Goal: Task Accomplishment & Management: Use online tool/utility

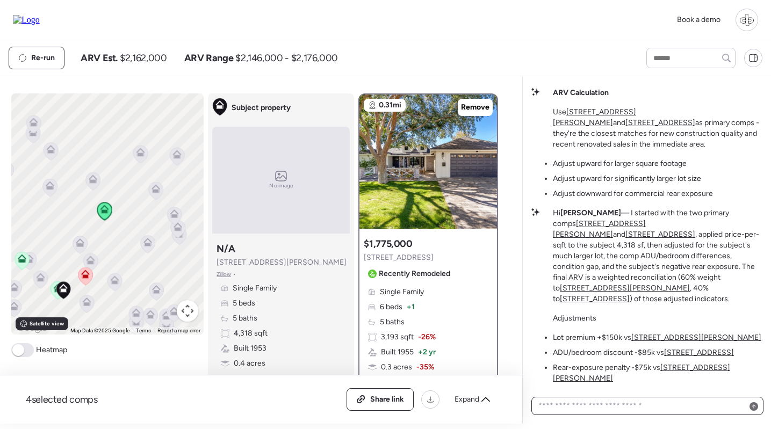
click at [638, 410] on textarea at bounding box center [647, 406] width 222 height 15
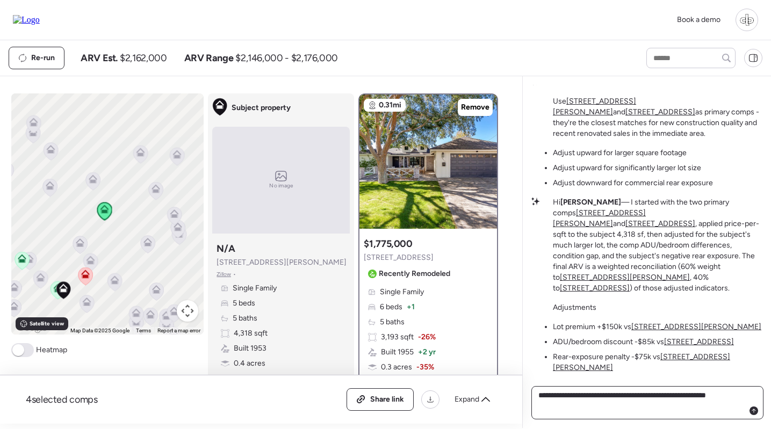
type textarea "**********"
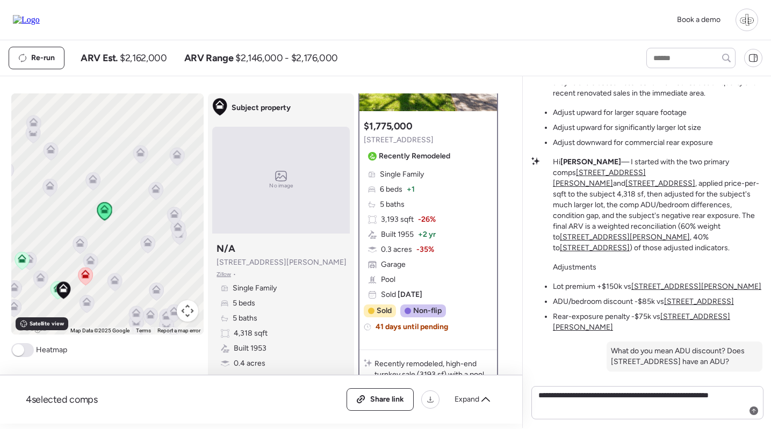
scroll to position [117, 0]
click at [463, 227] on div "Single Family 6 beds + 1 5 baths 3,193 sqft -26% Built 1955 + 2 yr 0.3 acres -3…" at bounding box center [428, 235] width 129 height 131
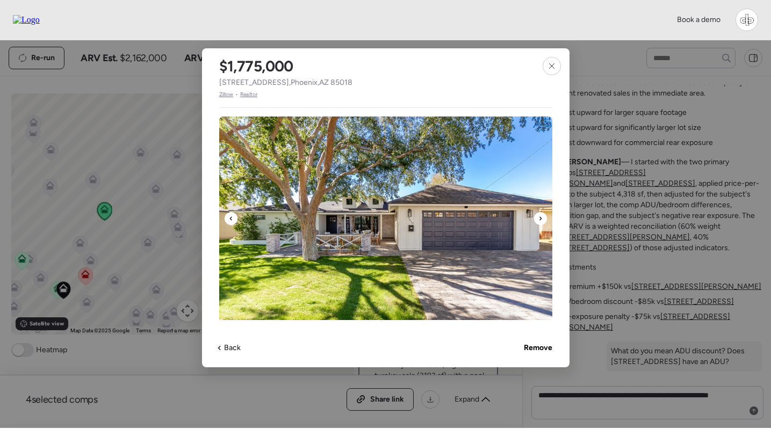
scroll to position [284, 0]
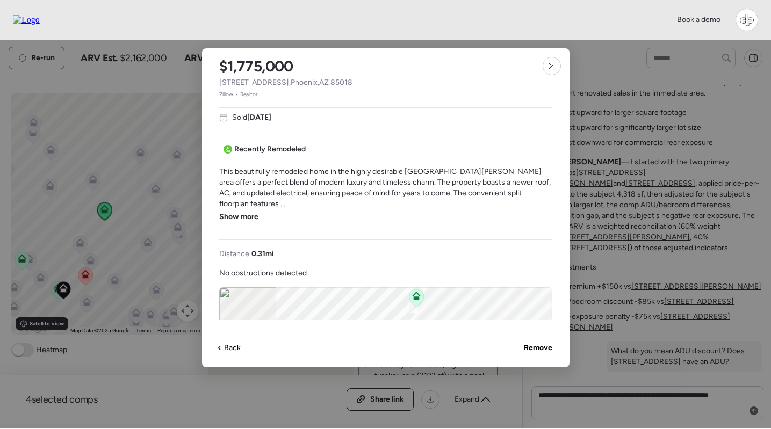
click at [243, 212] on span "Show more" at bounding box center [238, 217] width 39 height 11
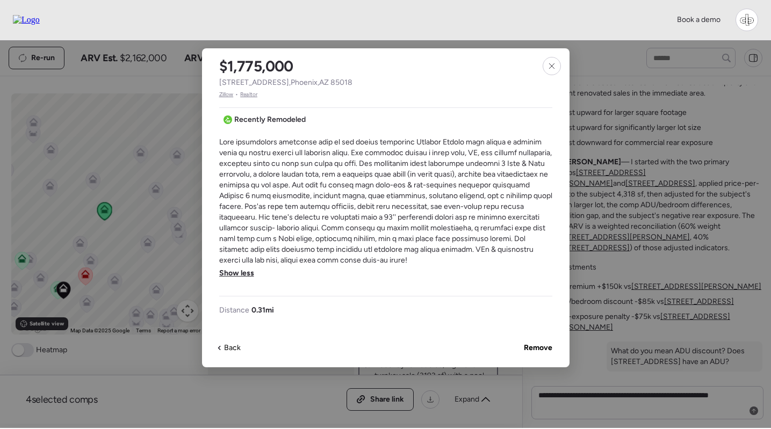
scroll to position [314, 0]
click at [549, 68] on icon at bounding box center [552, 66] width 9 height 9
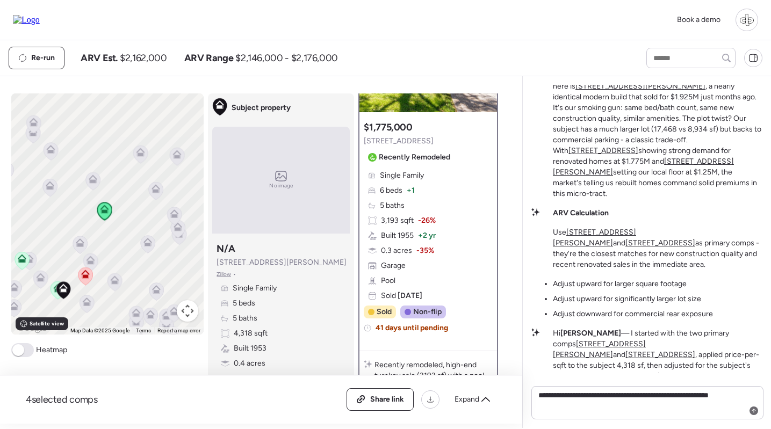
scroll to position [-253, 0]
click at [612, 90] on u "4318 E Cheery Lynn Rd" at bounding box center [641, 85] width 130 height 9
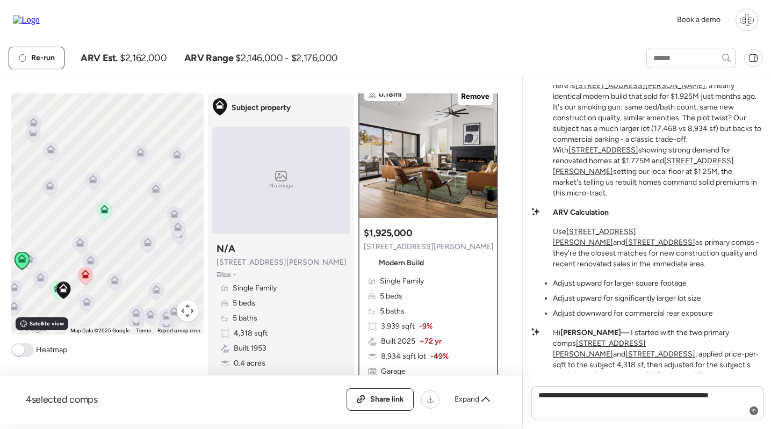
scroll to position [0, 0]
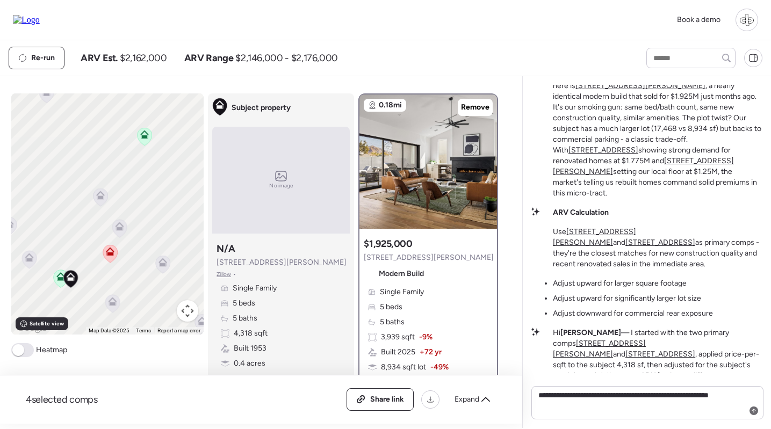
drag, startPoint x: 62, startPoint y: 301, endPoint x: 89, endPoint y: 256, distance: 52.3
click at [78, 270] on div at bounding box center [70, 280] width 15 height 20
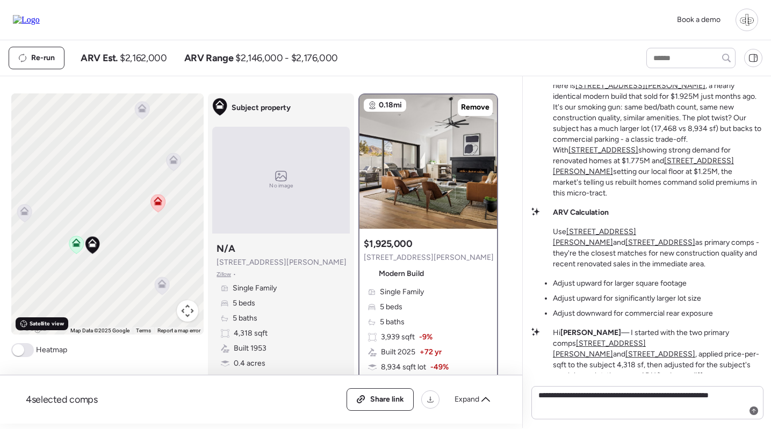
click at [34, 328] on span "Satellite view" at bounding box center [47, 324] width 34 height 9
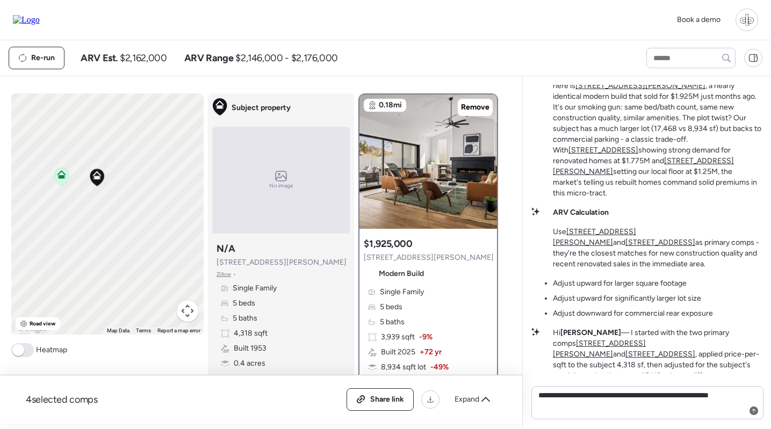
drag, startPoint x: 104, startPoint y: 271, endPoint x: 111, endPoint y: 191, distance: 80.3
click at [111, 191] on div "To activate drag with keyboard, press Alt + Enter. Once in keyboard drag state,…" at bounding box center [107, 214] width 193 height 241
click at [41, 327] on span "Road view" at bounding box center [43, 324] width 26 height 9
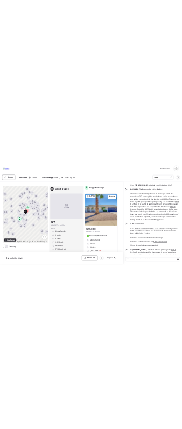
scroll to position [-98, 0]
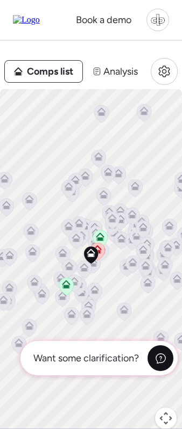
click at [157, 355] on icon at bounding box center [160, 358] width 11 height 11
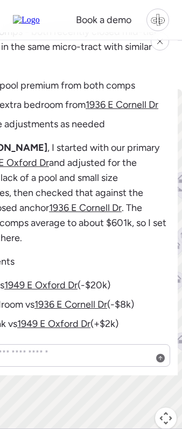
scroll to position [0, 0]
click at [161, 44] on icon at bounding box center [159, 41] width 9 height 9
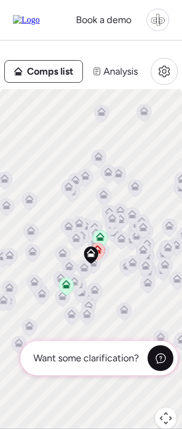
click at [161, 362] on icon at bounding box center [160, 358] width 11 height 11
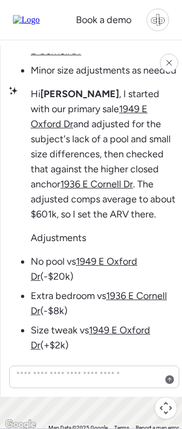
scroll to position [6, 0]
click at [170, 64] on icon at bounding box center [168, 63] width 9 height 9
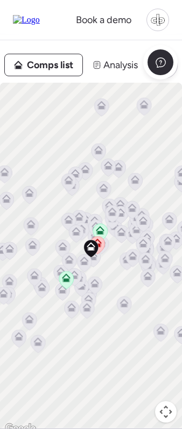
click at [40, 61] on span "Comps list" at bounding box center [50, 64] width 46 height 15
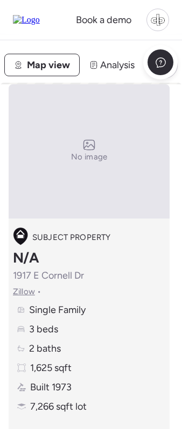
scroll to position [0, -1]
click at [33, 68] on span "Map view" at bounding box center [48, 64] width 43 height 15
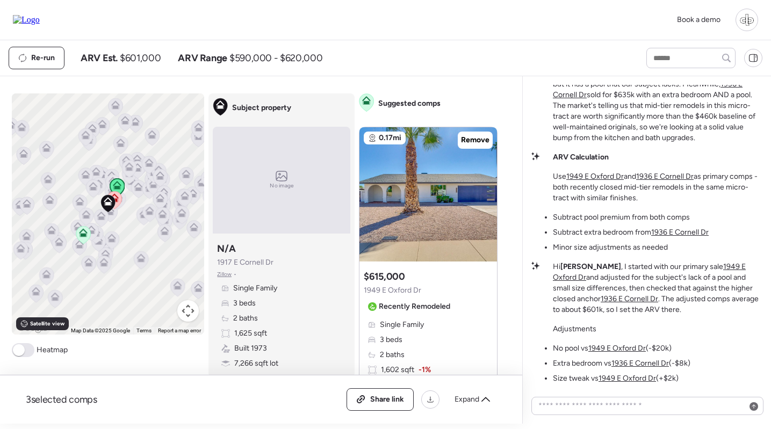
scroll to position [265, 0]
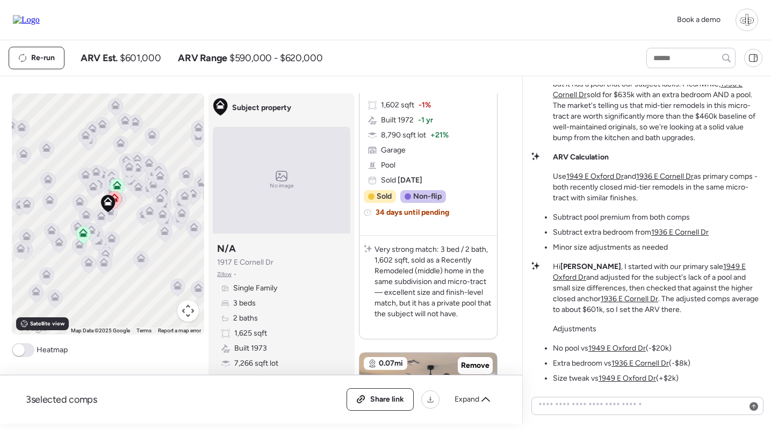
click at [117, 199] on icon at bounding box center [114, 197] width 9 height 9
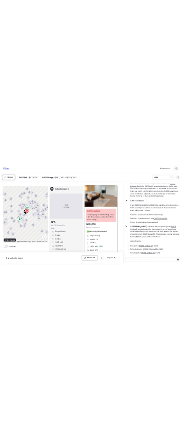
scroll to position [53, 0]
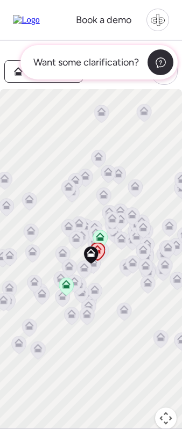
drag, startPoint x: 285, startPoint y: 71, endPoint x: 159, endPoint y: 48, distance: 128.3
click at [155, 58] on icon at bounding box center [160, 62] width 11 height 11
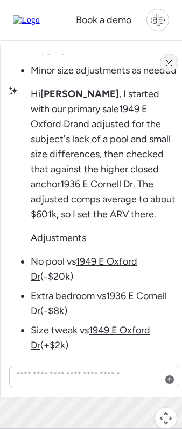
click at [168, 61] on icon at bounding box center [168, 63] width 9 height 9
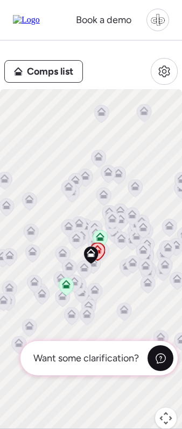
click at [155, 356] on icon at bounding box center [160, 358] width 11 height 11
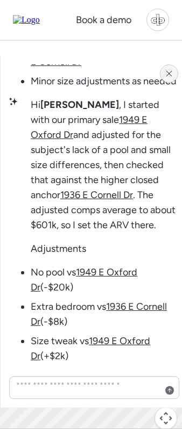
click at [167, 78] on div at bounding box center [169, 73] width 18 height 18
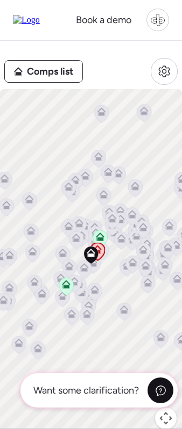
click at [162, 391] on icon at bounding box center [160, 390] width 11 height 11
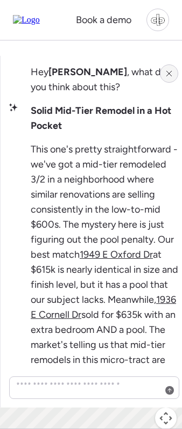
scroll to position [-569, 0]
click at [169, 72] on icon at bounding box center [168, 73] width 9 height 9
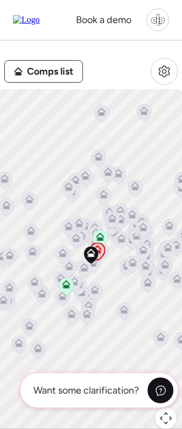
click at [163, 382] on div at bounding box center [160, 391] width 26 height 26
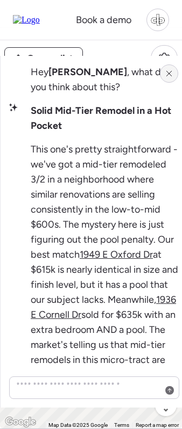
click at [169, 73] on icon at bounding box center [168, 73] width 9 height 9
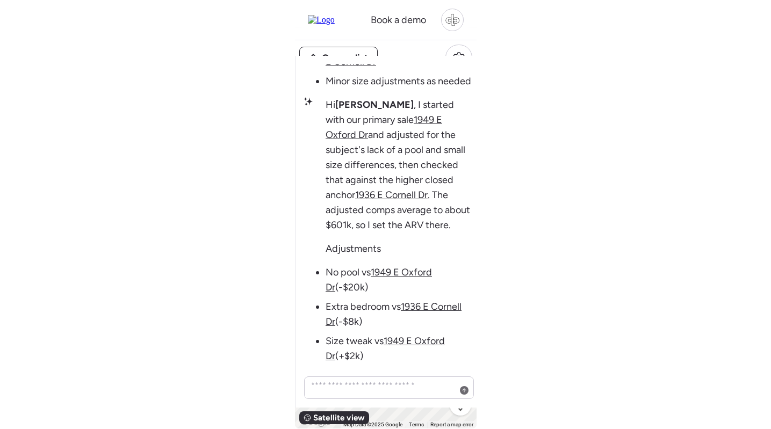
scroll to position [0, 0]
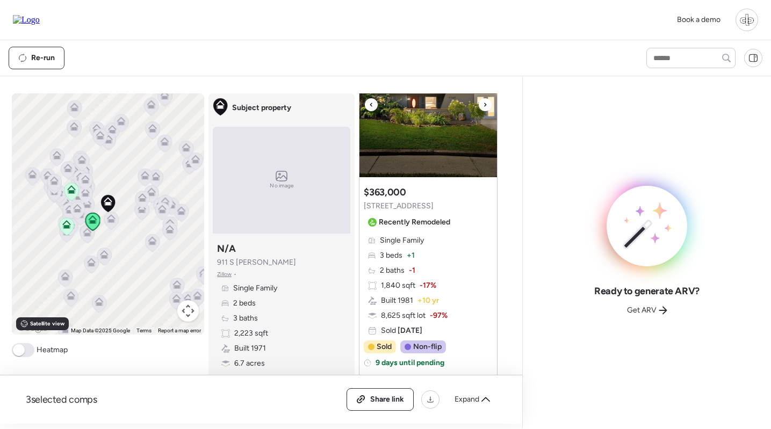
scroll to position [919, 0]
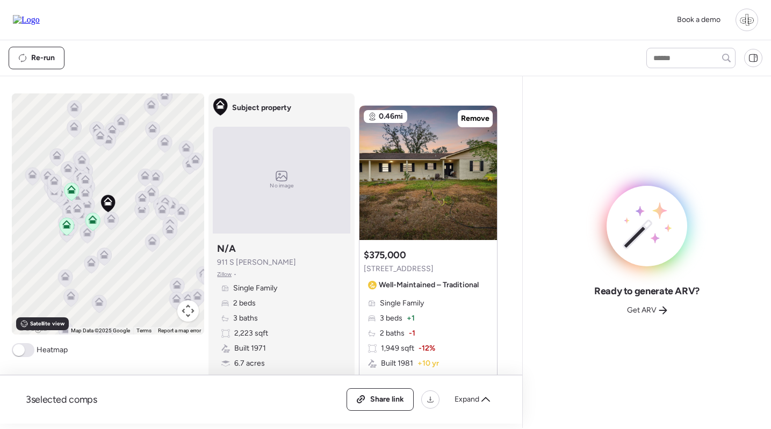
click at [114, 224] on icon at bounding box center [111, 221] width 15 height 18
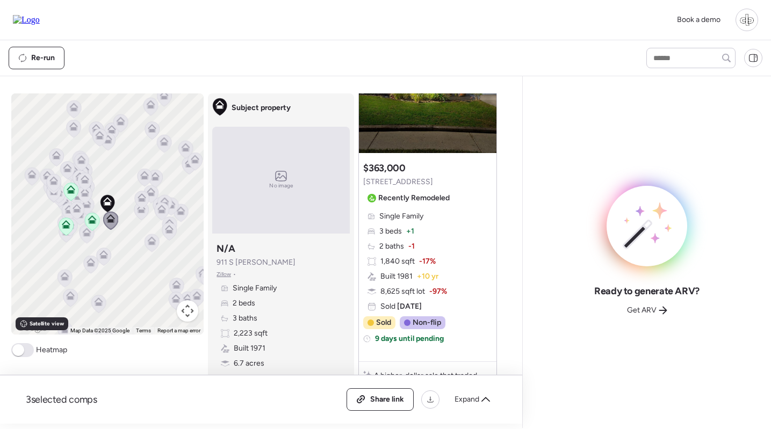
scroll to position [0, 0]
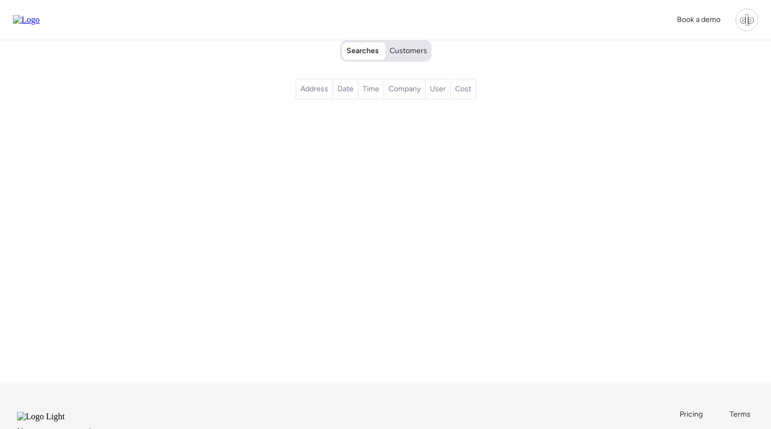
click at [411, 43] on div "Searches Customers" at bounding box center [385, 50] width 87 height 19
click at [411, 49] on span "Customers" at bounding box center [409, 51] width 38 height 11
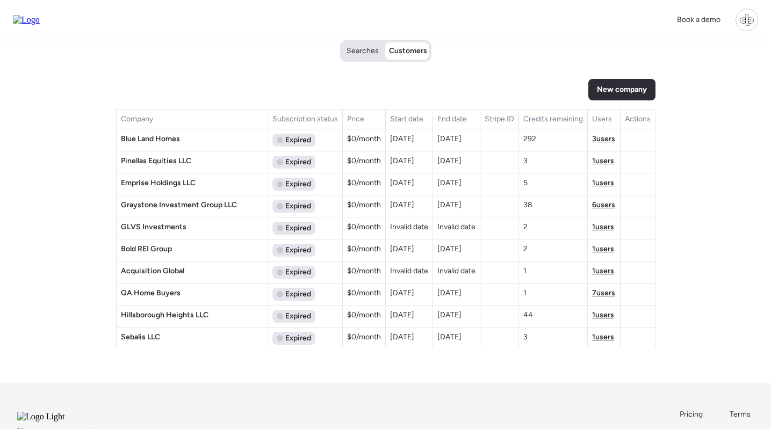
click at [595, 139] on span "3 users" at bounding box center [603, 138] width 23 height 9
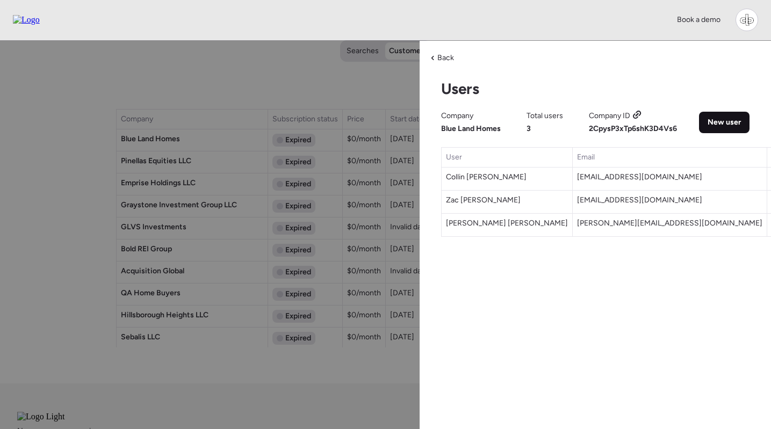
click at [715, 118] on span "New user" at bounding box center [724, 122] width 33 height 11
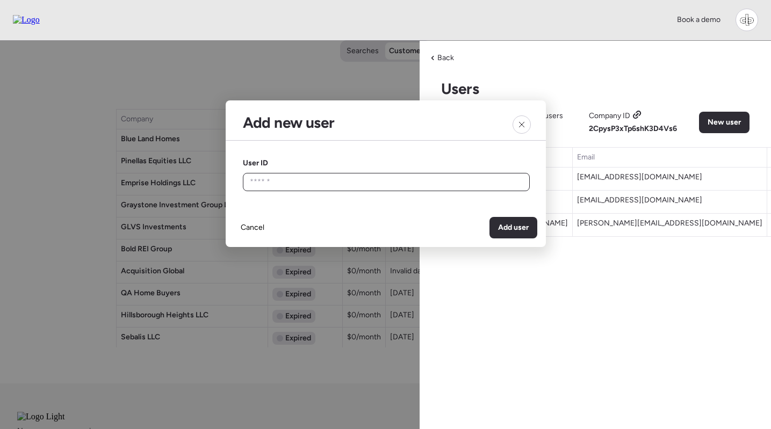
drag, startPoint x: 457, startPoint y: 177, endPoint x: 469, endPoint y: 186, distance: 14.6
paste input "**********"
type input "**********"
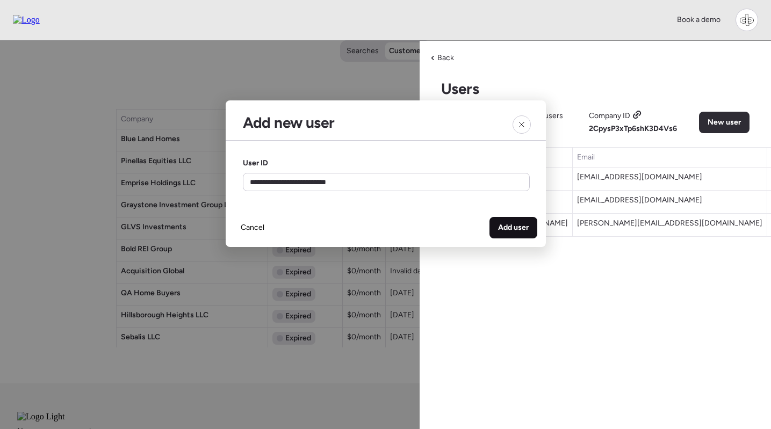
click at [520, 230] on span "Add user" at bounding box center [513, 227] width 31 height 11
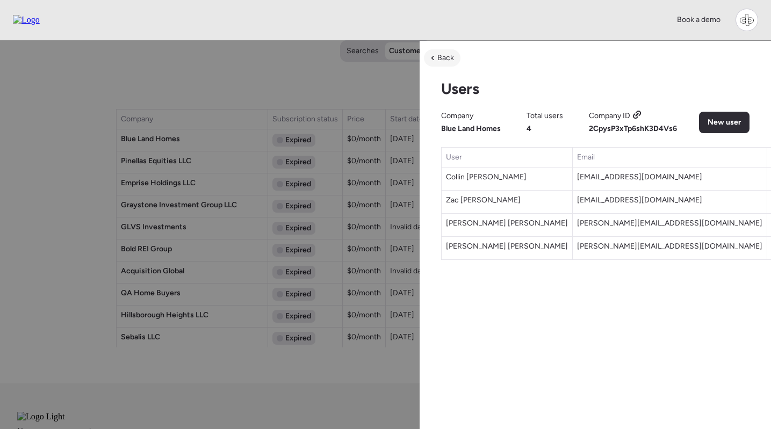
click at [446, 59] on span "Back" at bounding box center [445, 58] width 17 height 11
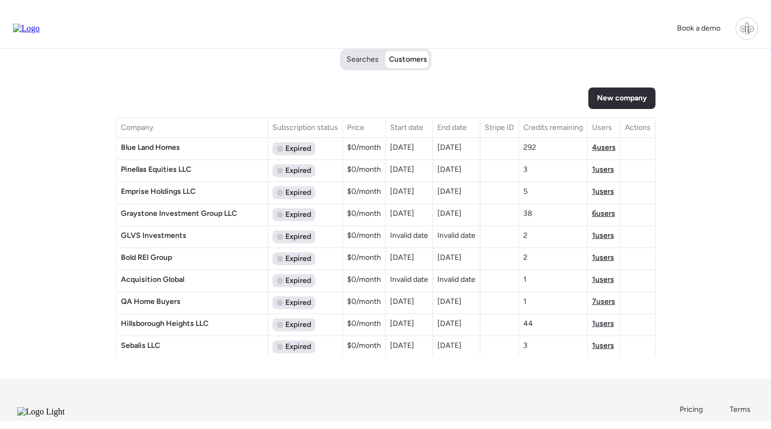
scroll to position [983, 0]
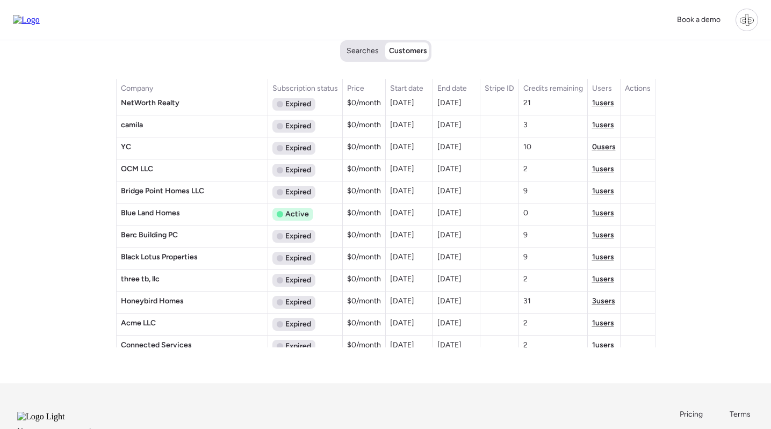
click at [592, 213] on span "1 users" at bounding box center [603, 213] width 22 height 9
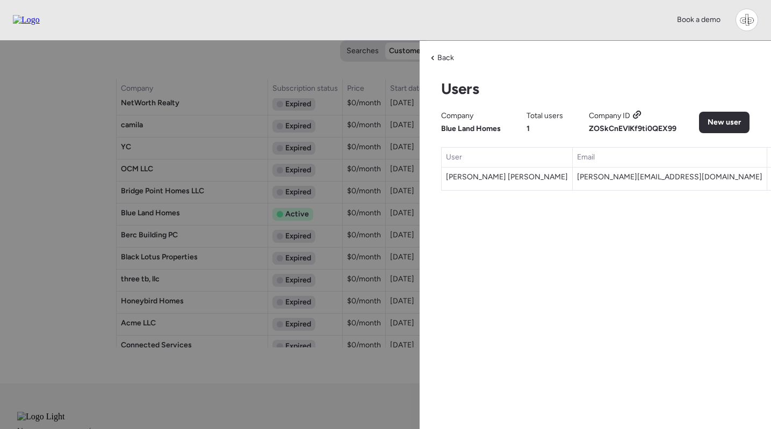
click at [635, 116] on icon at bounding box center [636, 114] width 3 height 3
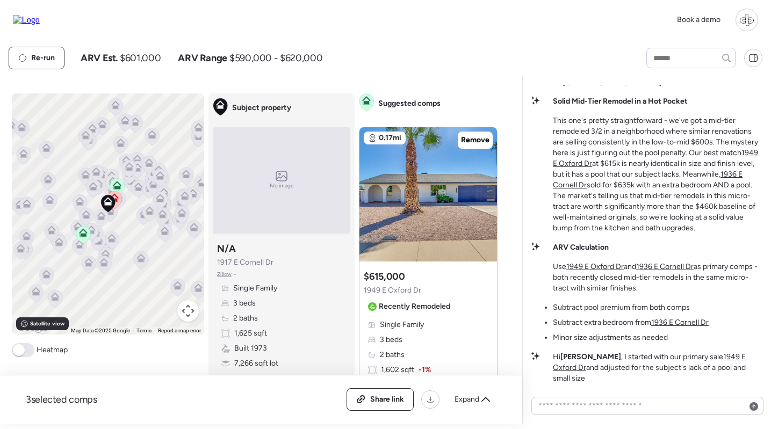
click at [118, 199] on icon at bounding box center [114, 197] width 9 height 9
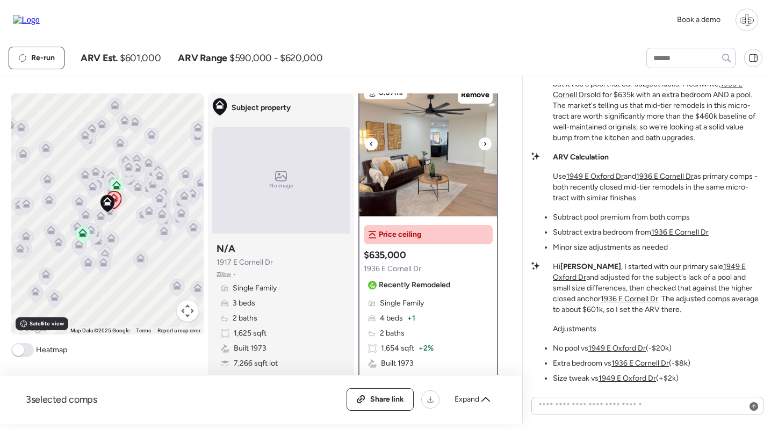
scroll to position [12, 0]
click at [40, 18] on img at bounding box center [26, 20] width 27 height 10
drag, startPoint x: 275, startPoint y: 265, endPoint x: 217, endPoint y: 264, distance: 57.5
click at [217, 264] on div "Subject property N/A [STREET_ADDRESS][PERSON_NAME] • Single Family 3 beds 2 bat…" at bounding box center [281, 305] width 138 height 135
copy span "1917 E Cornell Dr"
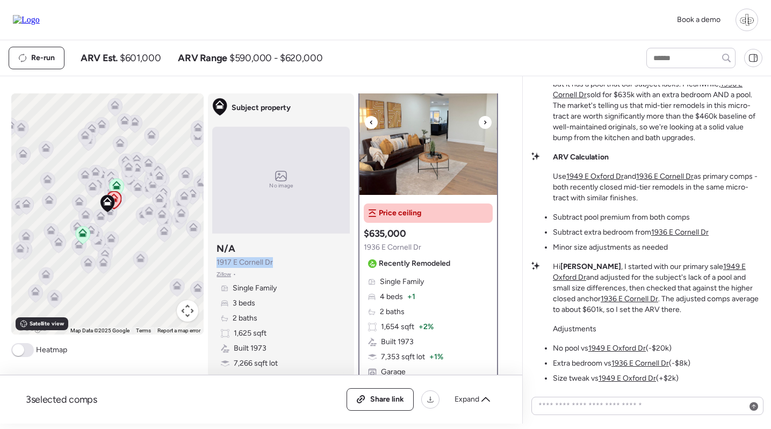
scroll to position [122, 0]
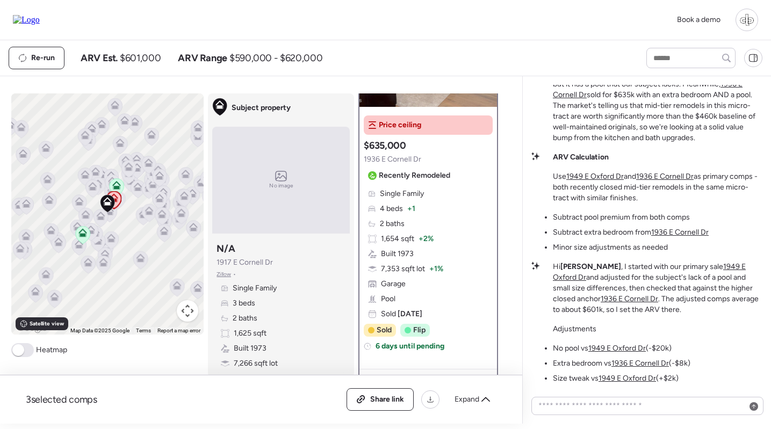
click at [337, 290] on div "Single Family 3 beds 2 baths 1,625 sqft Built 1973 7,266 sqft lot" at bounding box center [281, 326] width 129 height 86
drag, startPoint x: 282, startPoint y: 262, endPoint x: 217, endPoint y: 262, distance: 65.6
click at [217, 262] on div "Subject property N/A [STREET_ADDRESS][PERSON_NAME] • Single Family 3 beds 2 bat…" at bounding box center [281, 305] width 138 height 135
copy span "1917 E Cornell Dr"
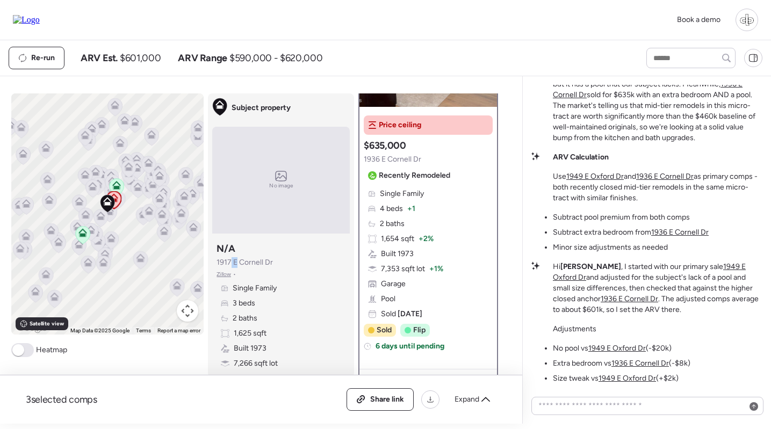
drag, startPoint x: 231, startPoint y: 263, endPoint x: 224, endPoint y: 263, distance: 7.0
click at [228, 263] on span "1917 E Cornell Dr" at bounding box center [245, 262] width 56 height 11
drag, startPoint x: 217, startPoint y: 263, endPoint x: 285, endPoint y: 261, distance: 68.8
click at [285, 261] on div "Subject property N/A [STREET_ADDRESS][PERSON_NAME] • Single Family 3 beds 2 bat…" at bounding box center [281, 305] width 138 height 135
copy span "1917 E Cornell Dr"
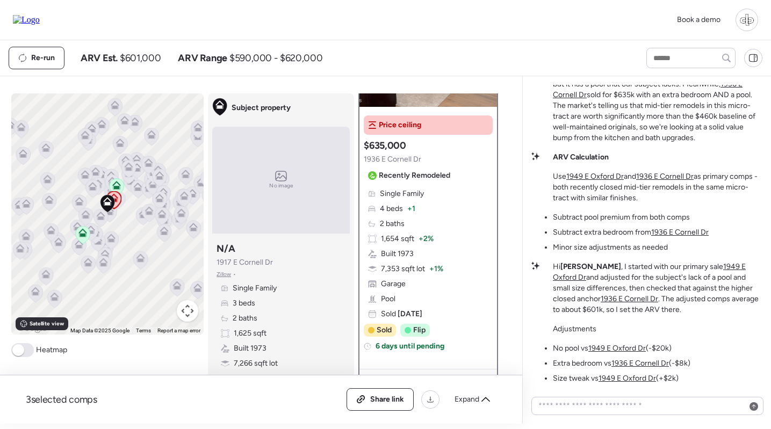
click at [526, 276] on div "Hey [PERSON_NAME] , what do you think about this? Solid Mid-Tier Remodel in a H…" at bounding box center [646, 250] width 249 height 348
drag, startPoint x: 247, startPoint y: 263, endPoint x: 217, endPoint y: 263, distance: 30.1
click at [217, 263] on div "Subject property N/A [STREET_ADDRESS][PERSON_NAME] • Single Family 3 beds 2 bat…" at bounding box center [281, 305] width 138 height 135
copy span "1917 E Cornell Dr"
drag, startPoint x: 282, startPoint y: 262, endPoint x: 215, endPoint y: 262, distance: 67.2
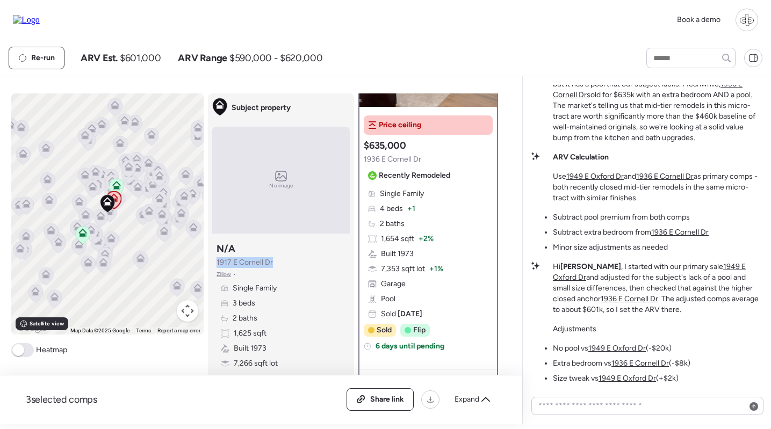
click at [215, 262] on div "Subject property N/A [STREET_ADDRESS][PERSON_NAME] • Single Family 3 beds 2 bat…" at bounding box center [281, 305] width 138 height 135
copy span "1917 E Cornell Dr"
drag, startPoint x: 275, startPoint y: 261, endPoint x: 215, endPoint y: 261, distance: 59.6
click at [215, 261] on div "Subject property N/A [STREET_ADDRESS][PERSON_NAME] • Single Family 3 beds 2 bat…" at bounding box center [281, 305] width 138 height 135
copy span "1917 E Cornell Dr"
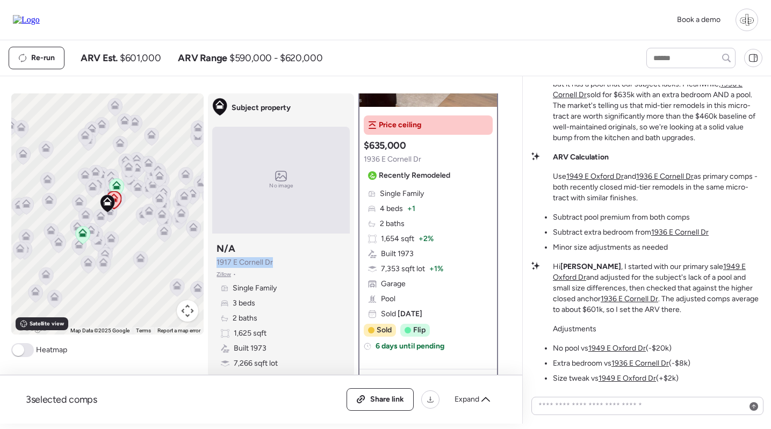
copy span "1917 E Cornell Dr"
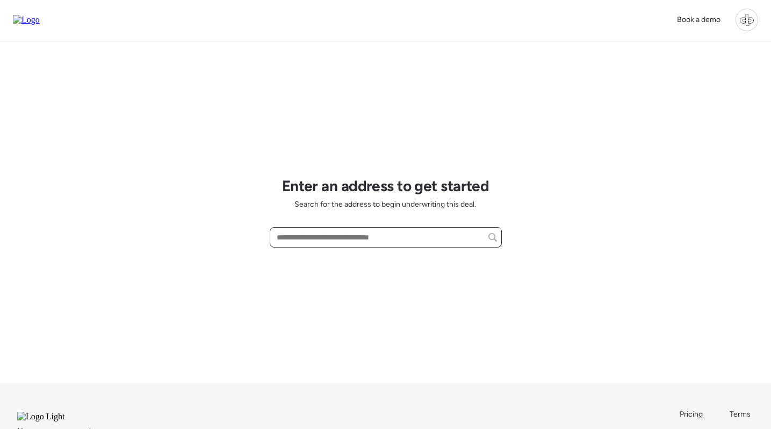
click at [348, 238] on input "text" at bounding box center [386, 237] width 222 height 15
paste input "**********"
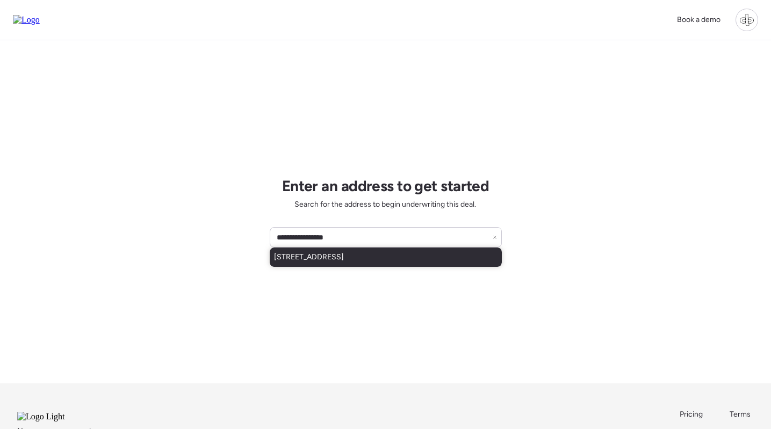
click at [344, 263] on span "1917 E Cornell Dr, Tempe, AZ, 85283" at bounding box center [309, 257] width 70 height 11
type input "**********"
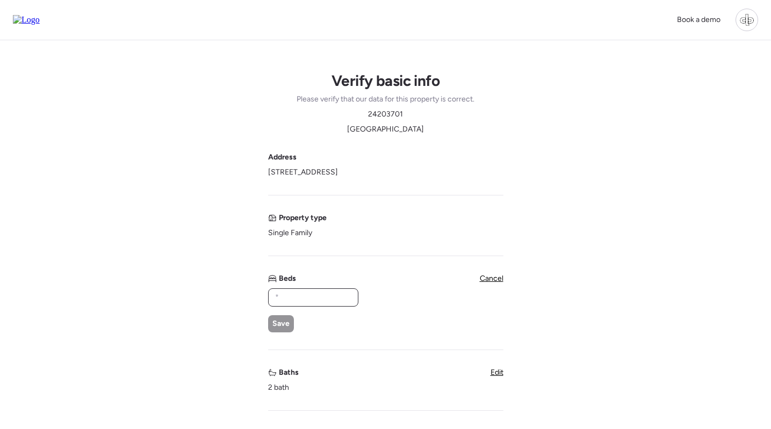
click at [317, 295] on input "text" at bounding box center [313, 297] width 81 height 15
type input "*"
click at [284, 320] on span "Save" at bounding box center [280, 324] width 17 height 11
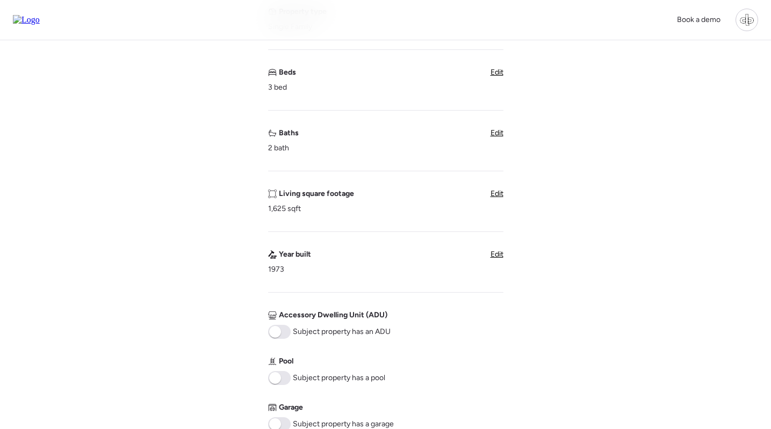
scroll to position [268, 0]
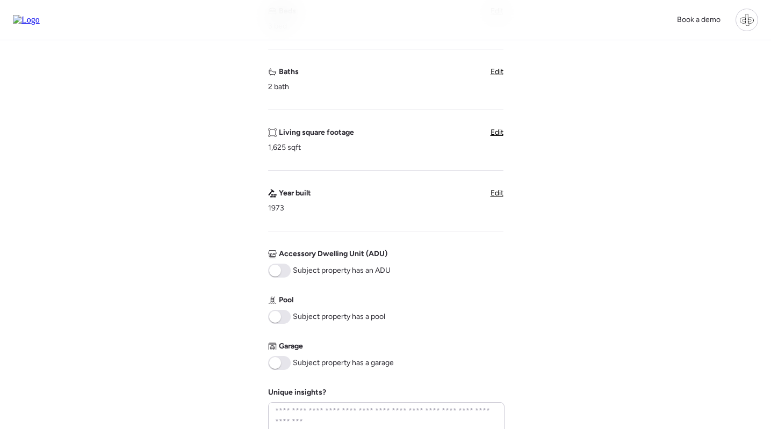
click at [281, 362] on span at bounding box center [279, 363] width 23 height 14
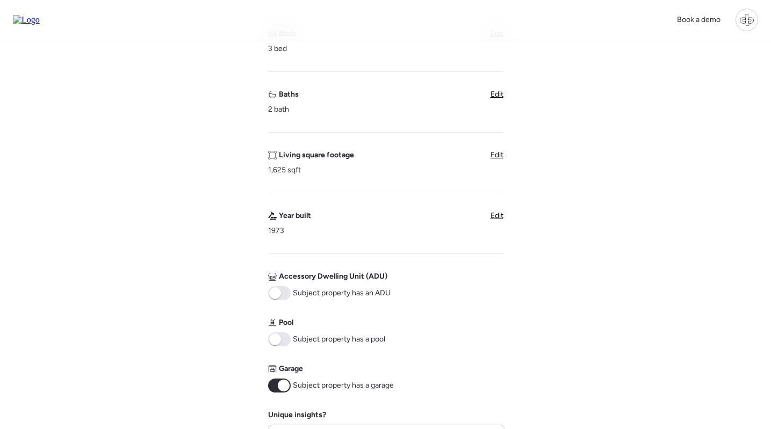
scroll to position [487, 0]
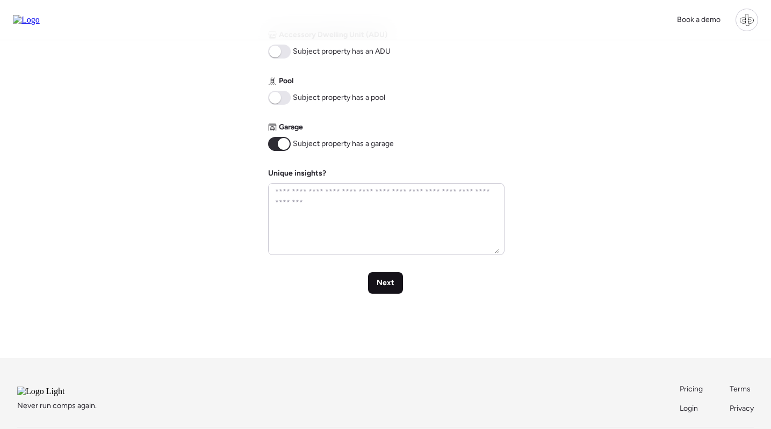
click at [383, 284] on span "Next" at bounding box center [386, 283] width 18 height 11
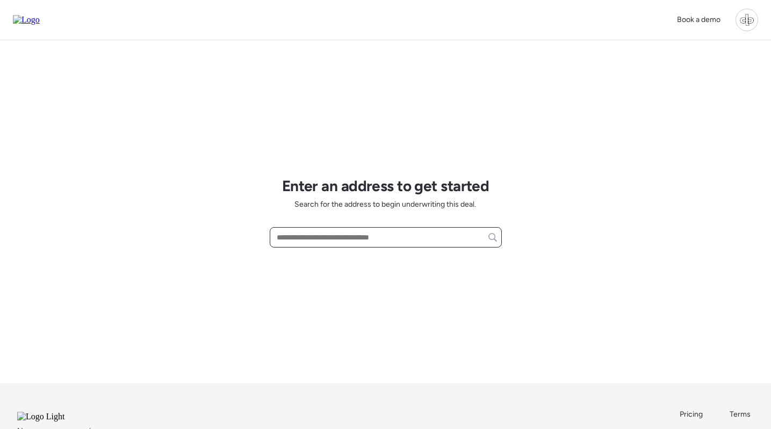
click at [385, 235] on input "text" at bounding box center [386, 237] width 222 height 15
paste input "**********"
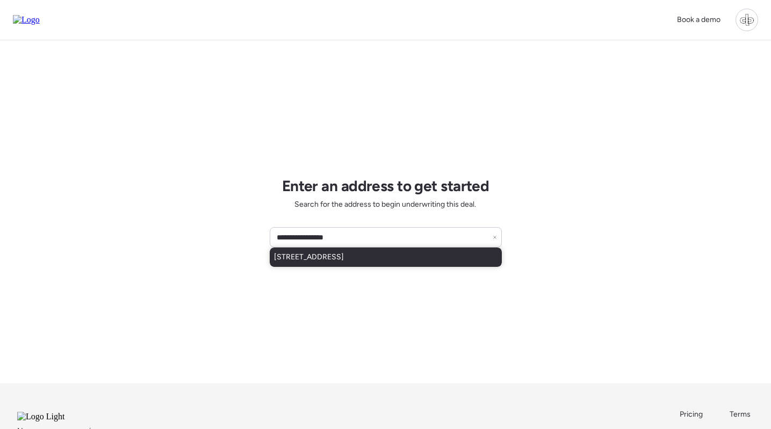
click at [344, 257] on span "[STREET_ADDRESS]" at bounding box center [309, 257] width 70 height 11
type input "**********"
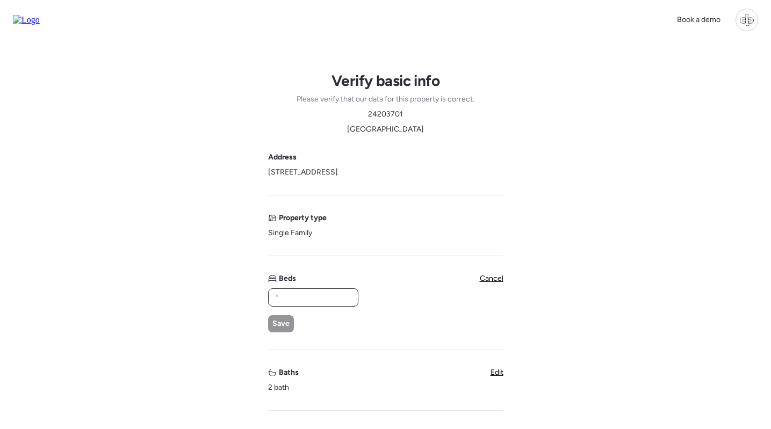
click at [344, 300] on input "text" at bounding box center [313, 297] width 81 height 15
type input "*"
click at [285, 324] on span "Save" at bounding box center [280, 324] width 17 height 11
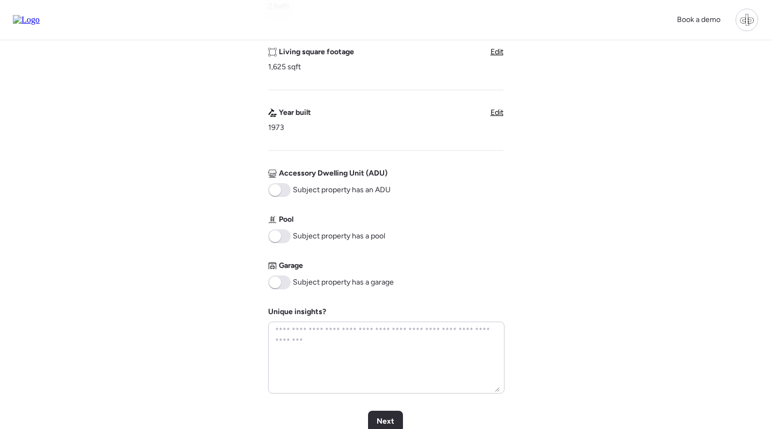
scroll to position [350, 0]
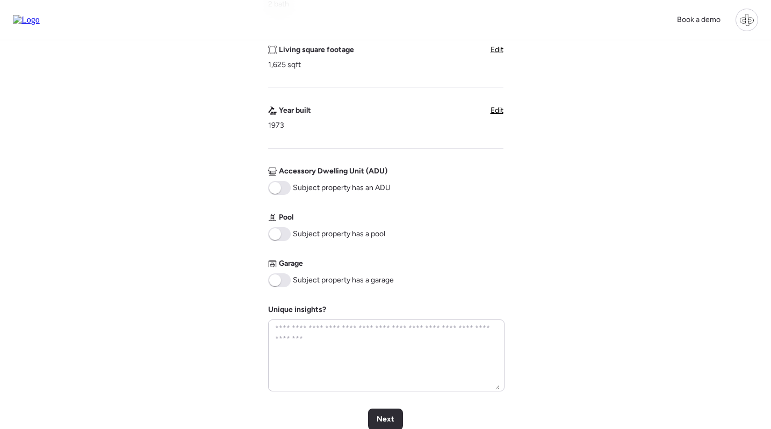
click at [274, 288] on div "Address 1917 E Cornell Dr, Tempe, AZ 85283 Property type Single Family Beds 3 b…" at bounding box center [385, 97] width 235 height 590
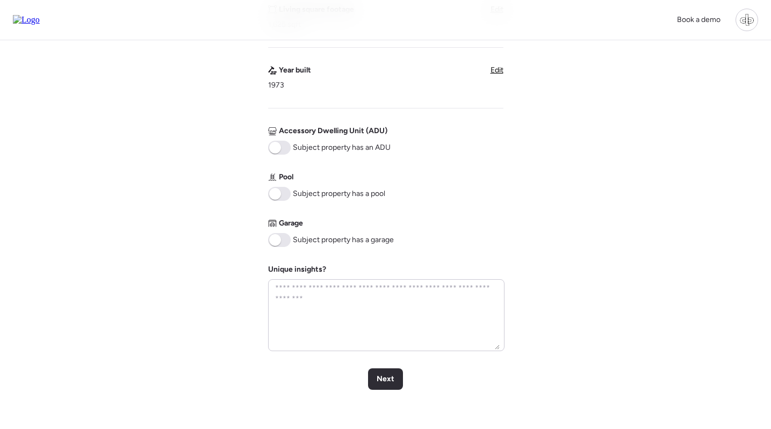
scroll to position [397, 0]
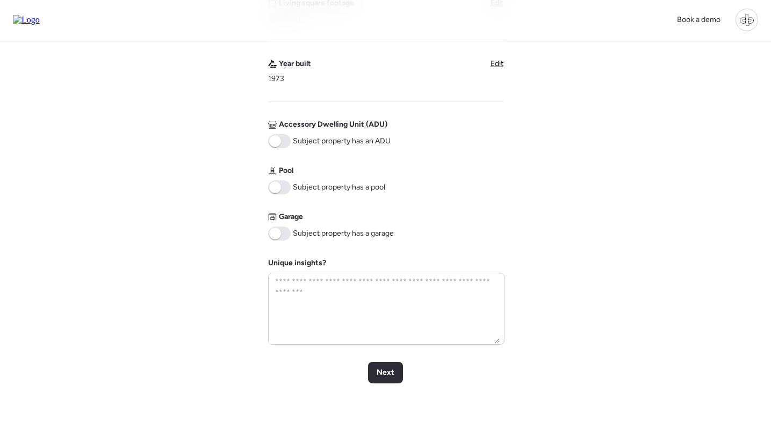
click at [287, 229] on span at bounding box center [279, 234] width 23 height 14
click at [384, 368] on span "Next" at bounding box center [386, 373] width 18 height 11
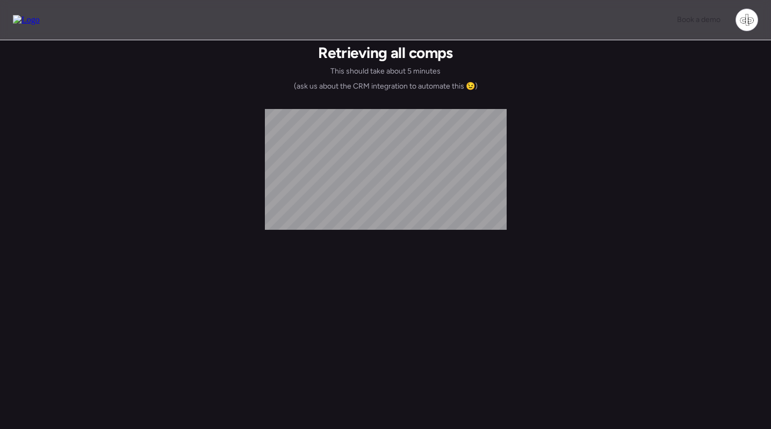
scroll to position [0, 0]
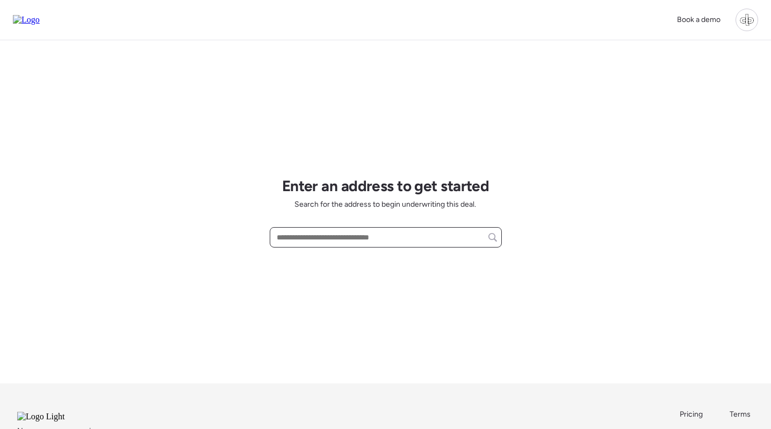
click at [358, 234] on input "text" at bounding box center [386, 237] width 222 height 15
paste input "**********"
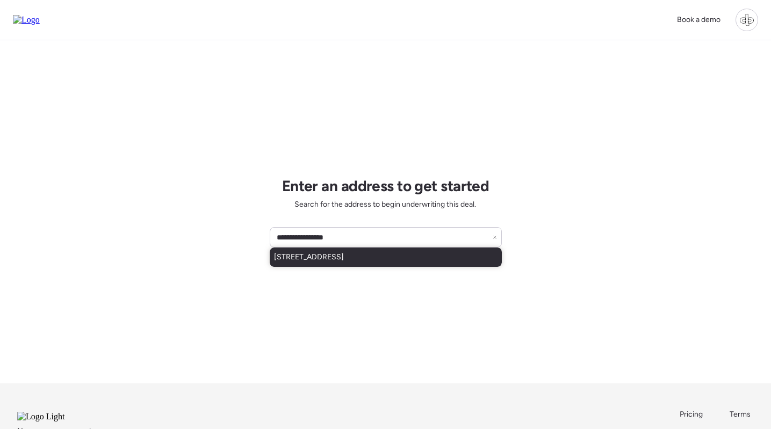
click at [344, 253] on span "[STREET_ADDRESS]" at bounding box center [309, 257] width 70 height 11
type input "**********"
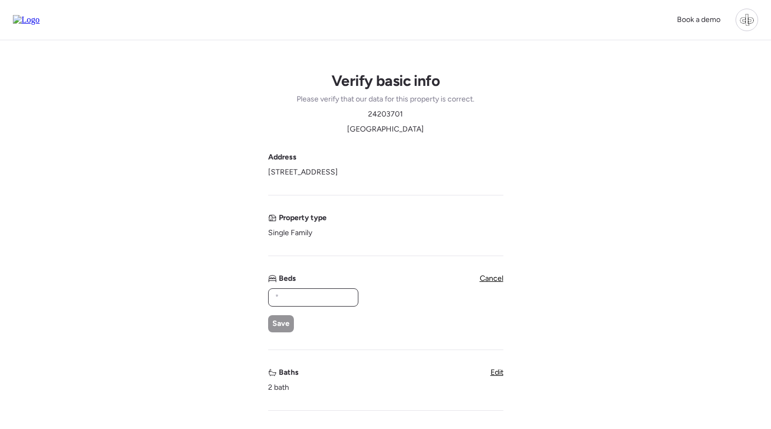
click at [319, 299] on input "text" at bounding box center [313, 297] width 81 height 15
type input "*"
click at [290, 319] on div "Save" at bounding box center [281, 323] width 26 height 17
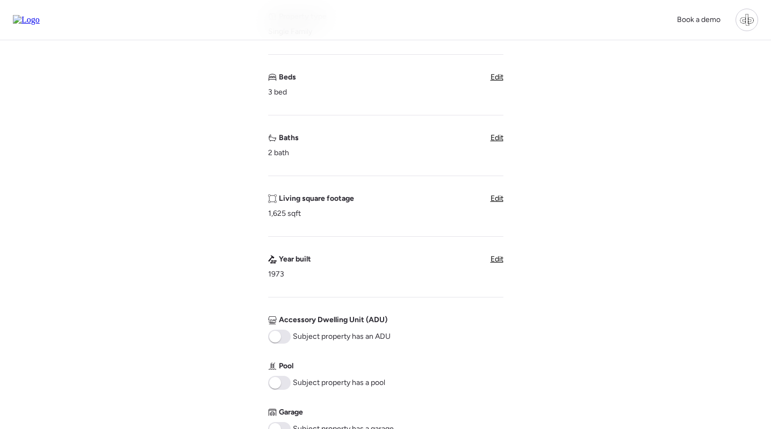
scroll to position [226, 0]
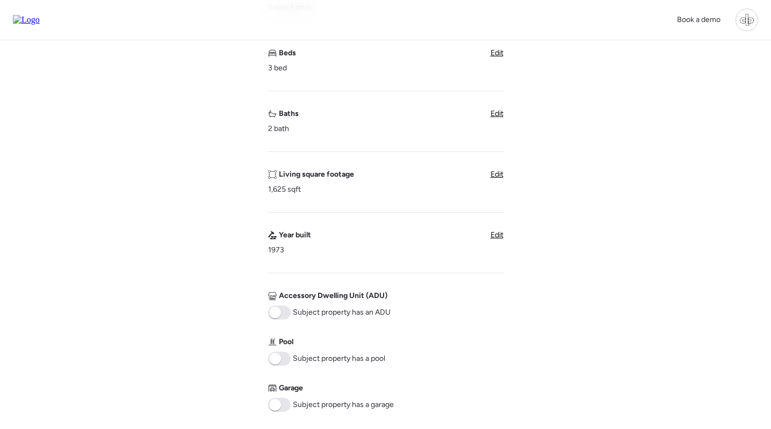
click at [277, 401] on span at bounding box center [275, 405] width 12 height 12
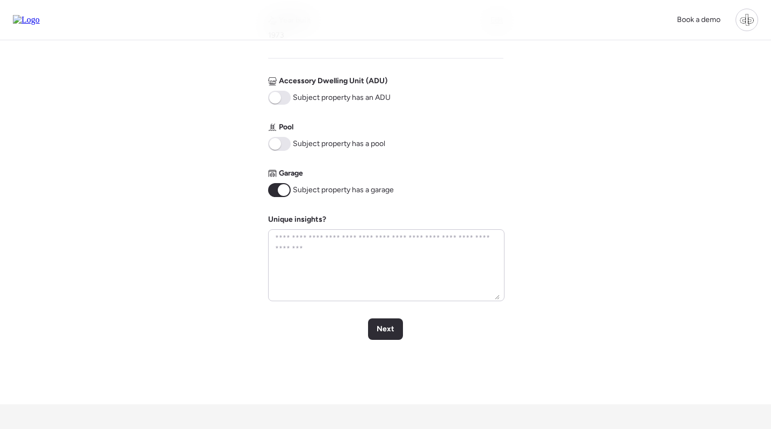
scroll to position [444, 0]
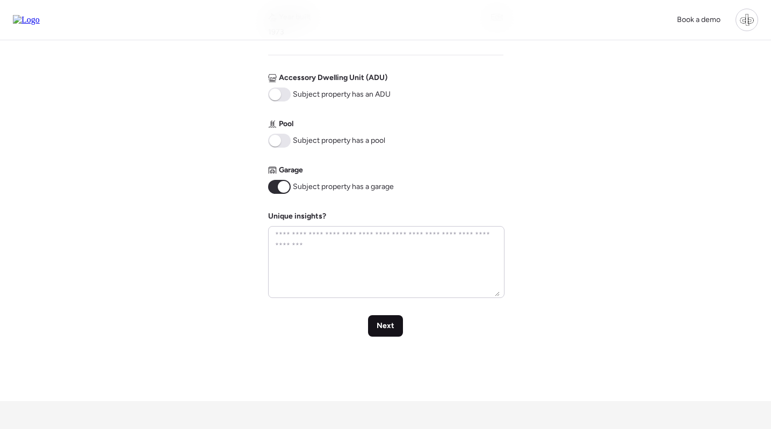
click at [379, 325] on span "Next" at bounding box center [386, 326] width 18 height 11
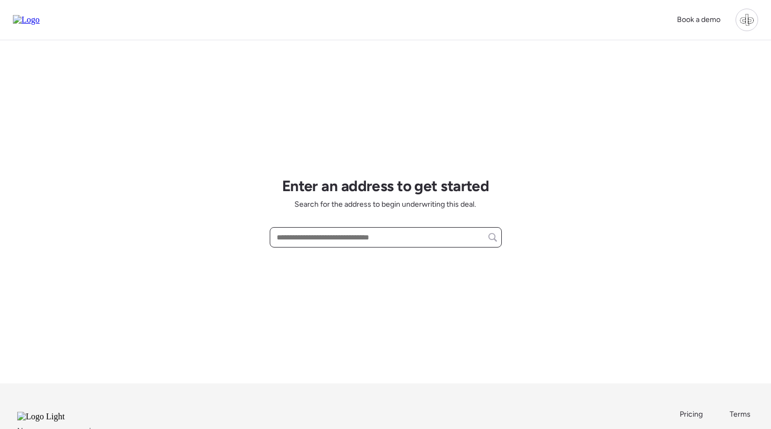
click at [386, 233] on input "text" at bounding box center [386, 237] width 222 height 15
paste input "**********"
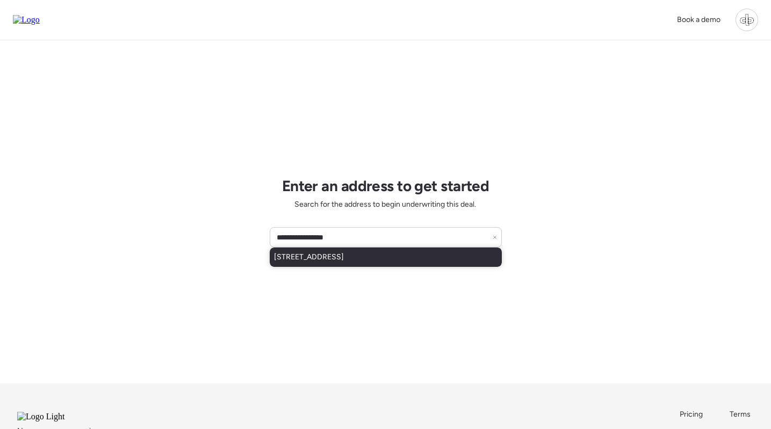
click at [399, 263] on div "[STREET_ADDRESS]" at bounding box center [386, 257] width 232 height 19
type input "**********"
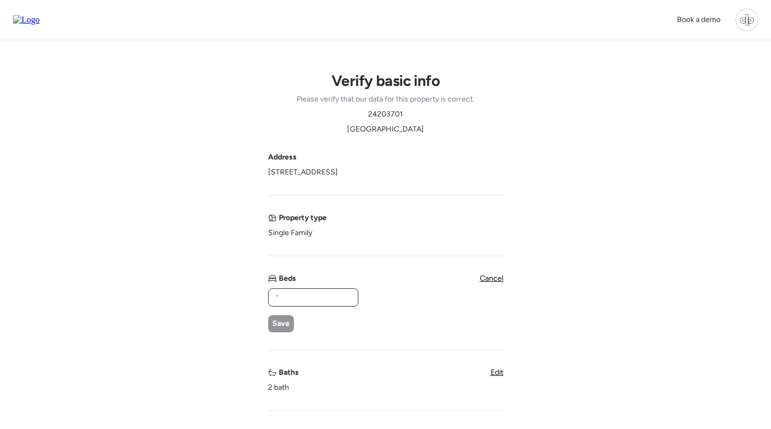
click at [332, 303] on input "text" at bounding box center [313, 297] width 81 height 15
type input "*"
click at [285, 324] on span "Save" at bounding box center [280, 324] width 17 height 11
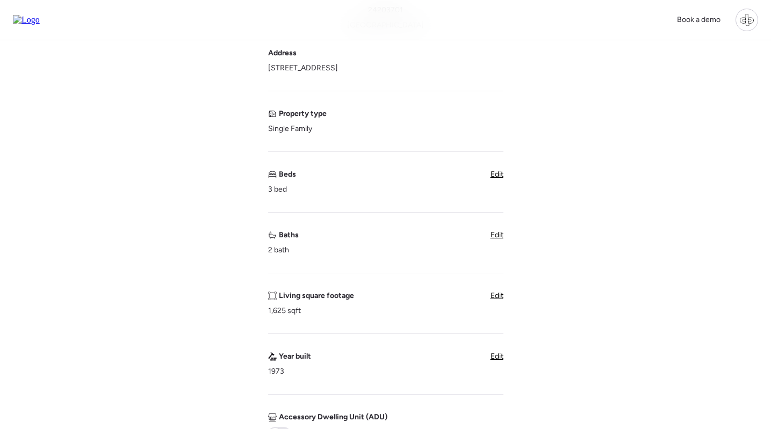
scroll to position [224, 0]
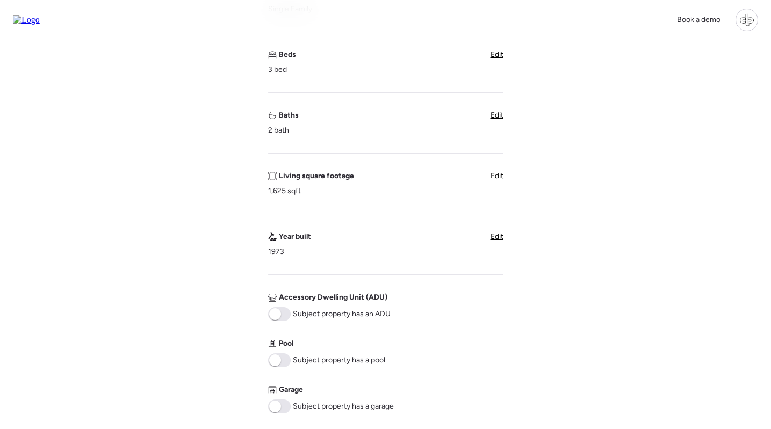
click at [278, 409] on span at bounding box center [275, 407] width 12 height 12
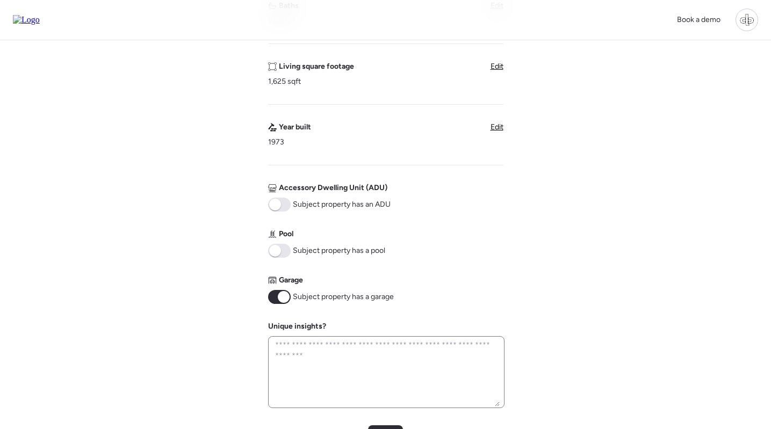
scroll to position [465, 0]
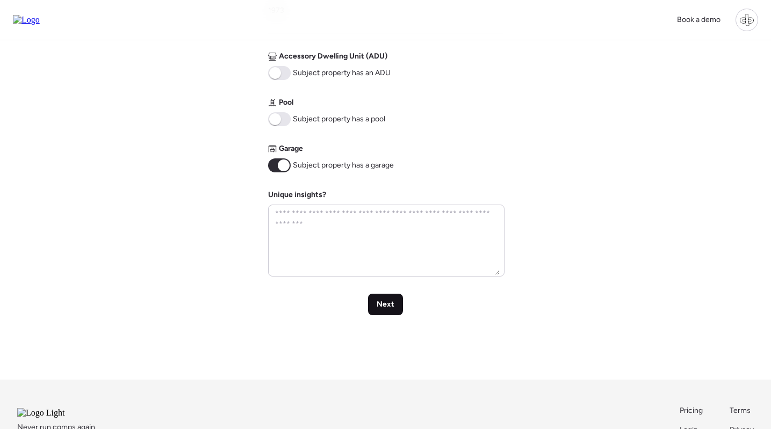
click at [390, 305] on span "Next" at bounding box center [386, 304] width 18 height 11
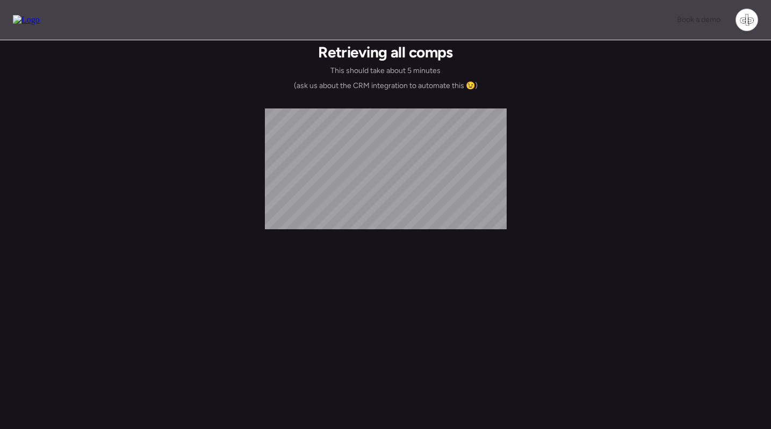
scroll to position [0, 0]
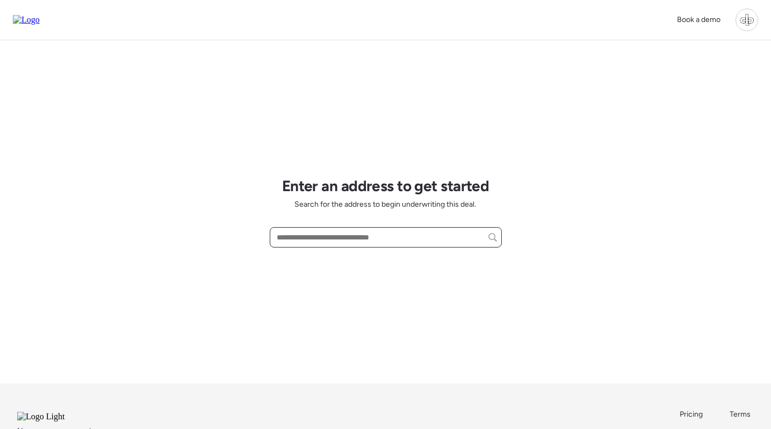
click at [437, 241] on input "text" at bounding box center [386, 237] width 222 height 15
paste input "**********"
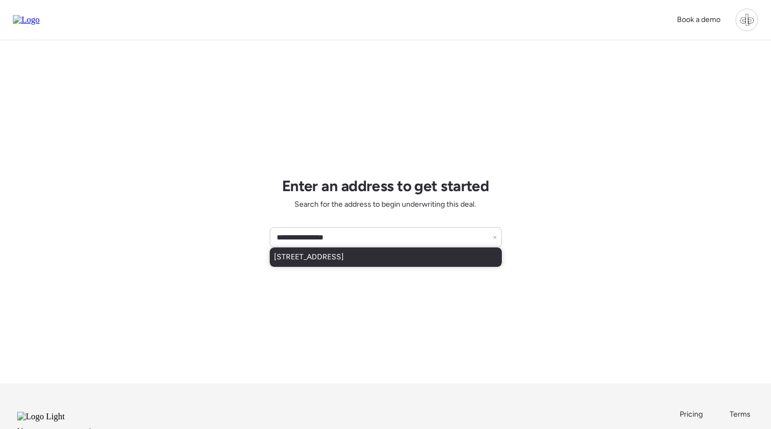
click at [422, 254] on div "1917 E Cornell Dr, Tempe, AZ, 85283" at bounding box center [386, 257] width 232 height 19
type input "**********"
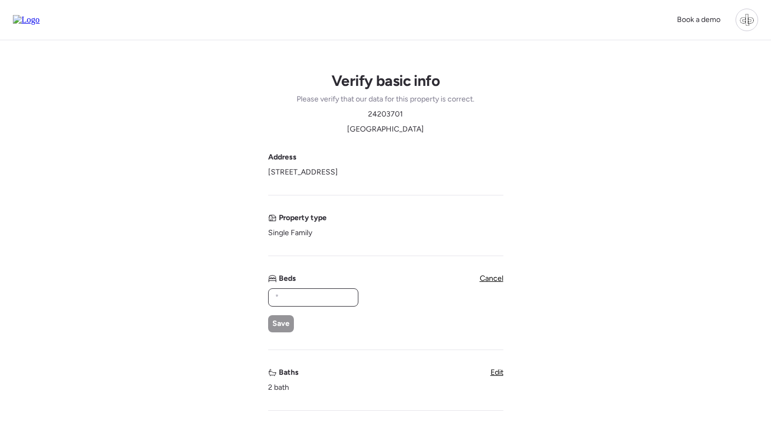
click at [320, 297] on input "text" at bounding box center [313, 297] width 81 height 15
type input "*"
click at [282, 325] on span "Save" at bounding box center [280, 324] width 17 height 11
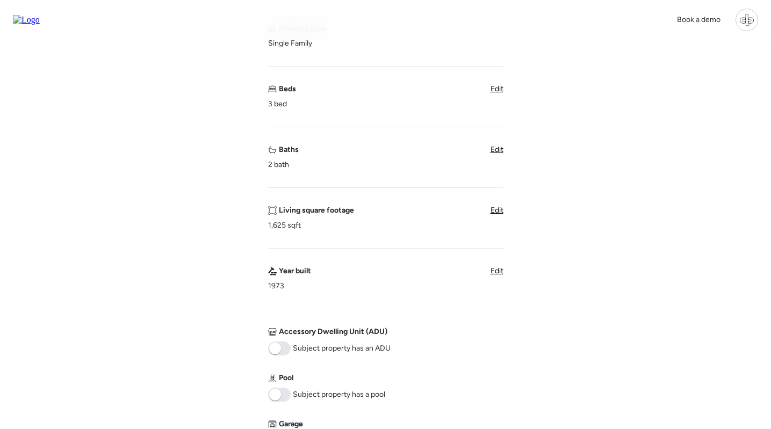
scroll to position [333, 0]
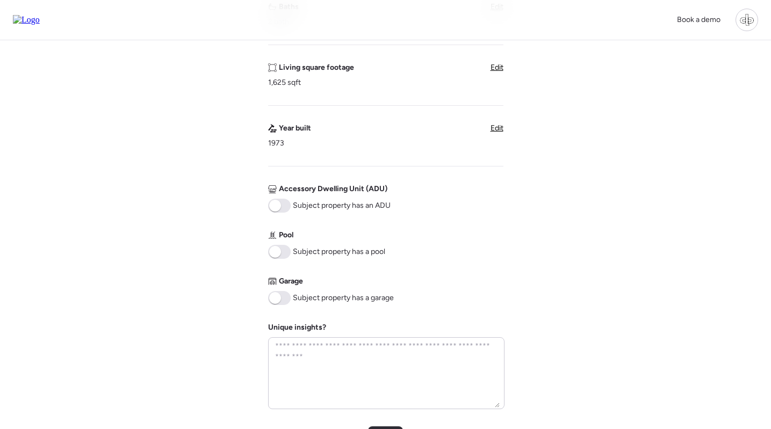
click at [283, 294] on span at bounding box center [279, 298] width 23 height 14
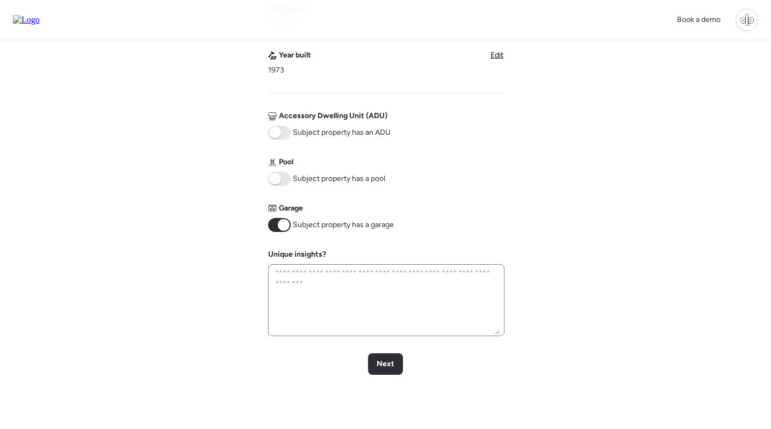
scroll to position [419, 0]
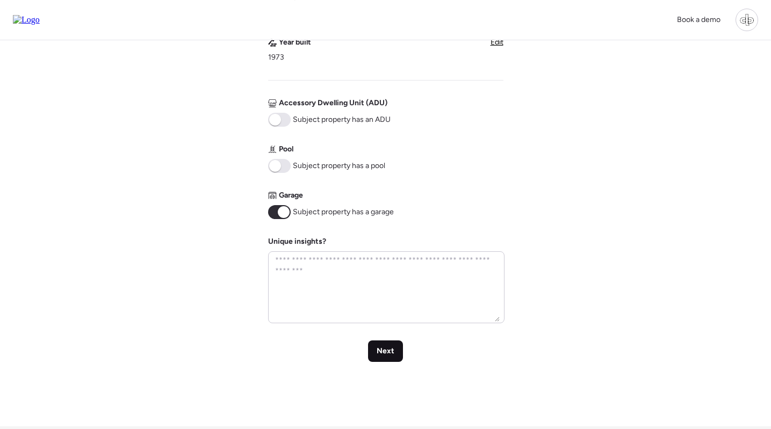
click at [386, 347] on span "Next" at bounding box center [386, 351] width 18 height 11
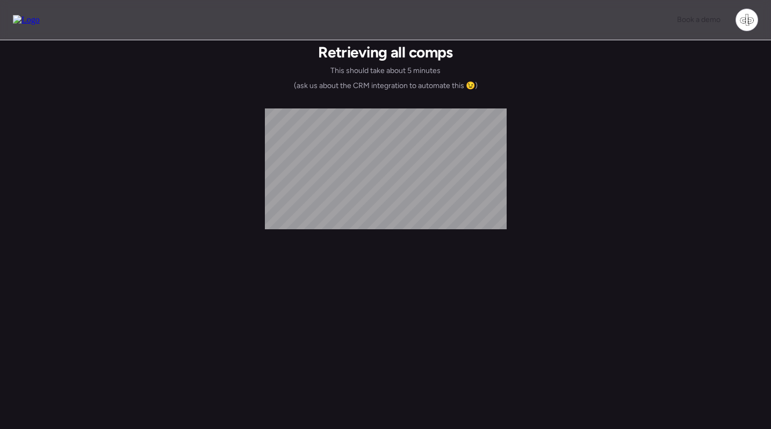
scroll to position [0, 0]
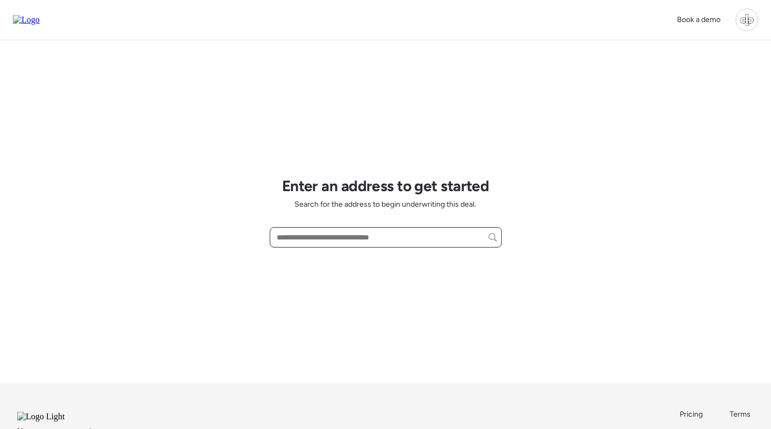
click at [375, 241] on input "text" at bounding box center [386, 237] width 222 height 15
paste input "********"
type input "********"
paste input "**********"
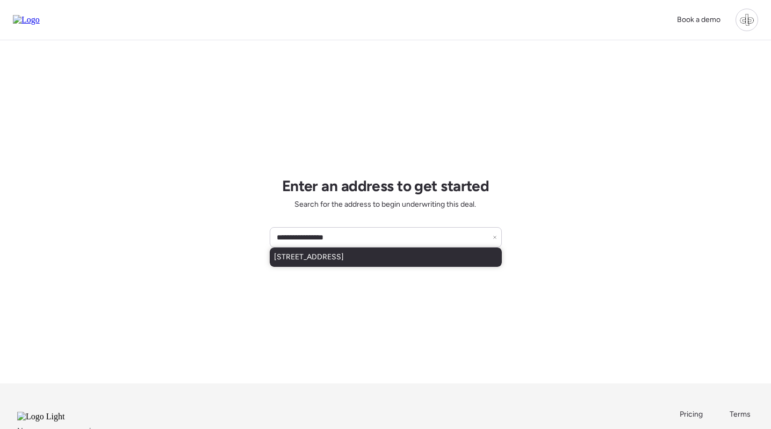
click at [344, 261] on span "[STREET_ADDRESS]" at bounding box center [309, 257] width 70 height 11
type input "**********"
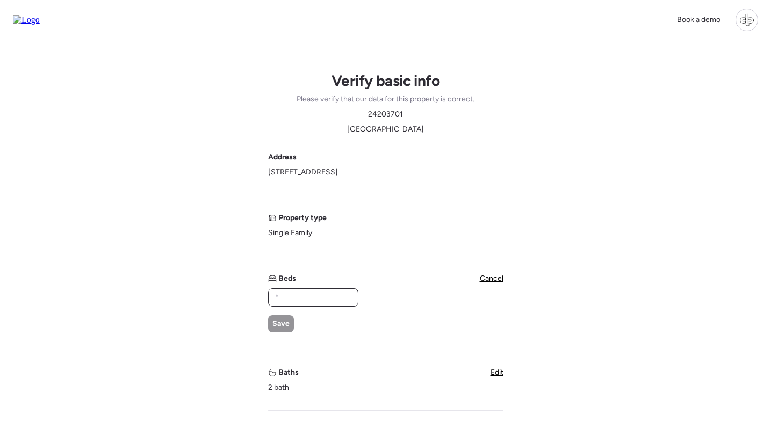
click at [329, 297] on input "text" at bounding box center [313, 297] width 81 height 15
type input "*"
click at [276, 321] on span "Save" at bounding box center [280, 324] width 17 height 11
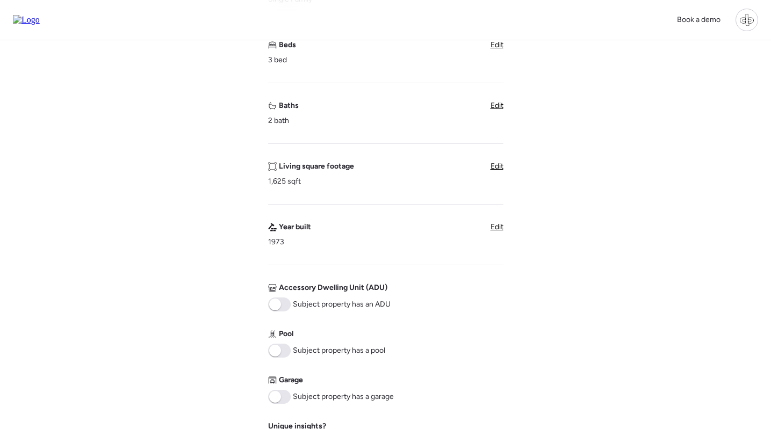
scroll to position [290, 0]
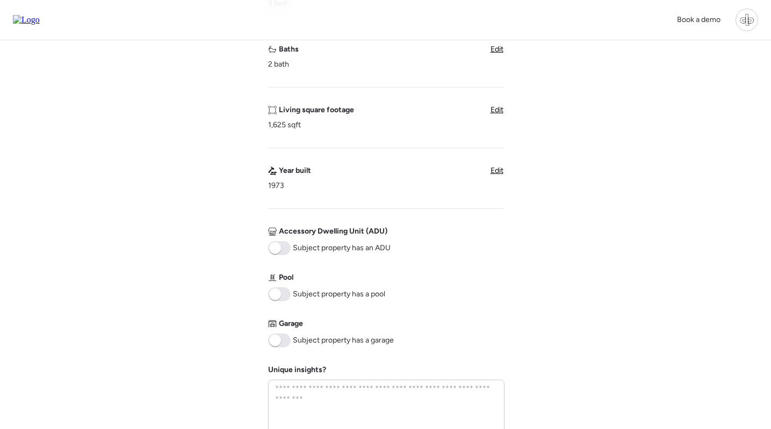
click at [279, 341] on span at bounding box center [275, 341] width 12 height 12
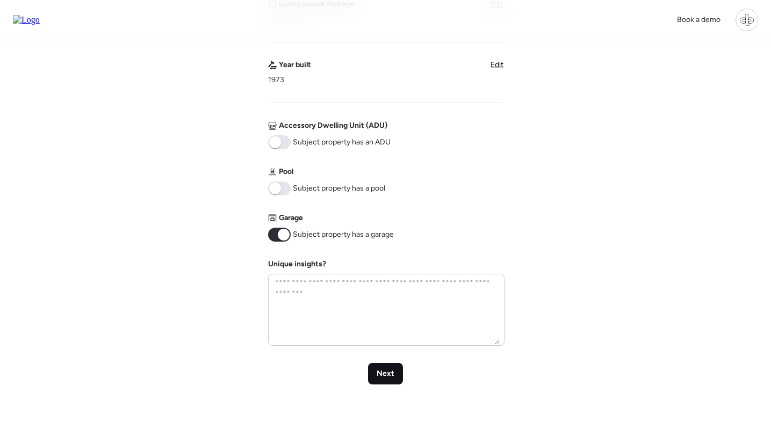
click at [385, 368] on div "Next" at bounding box center [385, 373] width 35 height 21
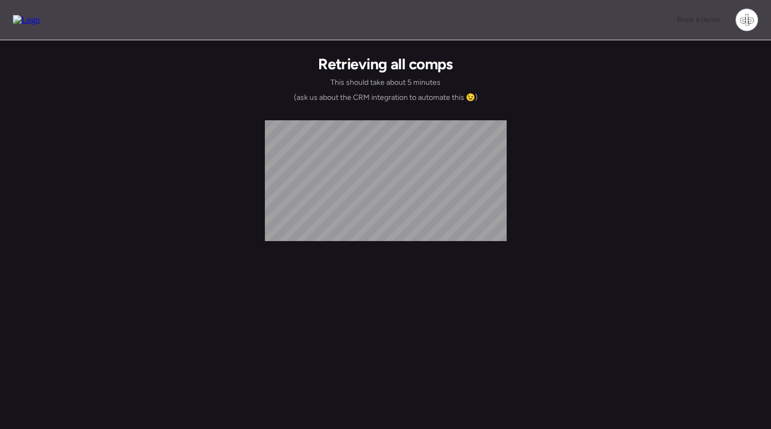
scroll to position [0, 0]
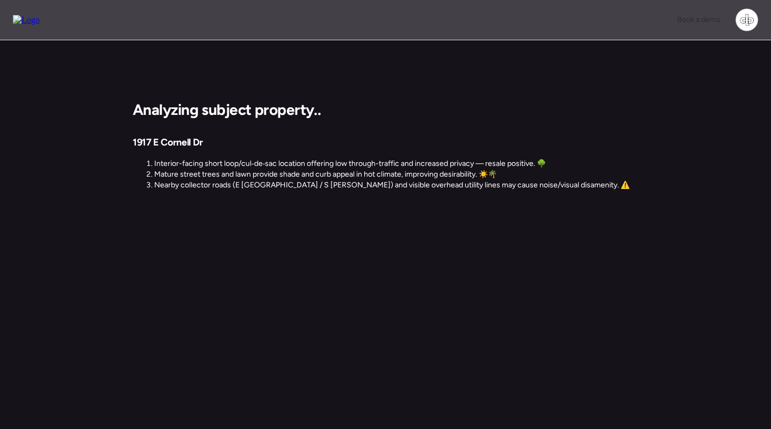
click at [296, 147] on div "1917 E Cornell Dr Interior-facing short loop/cul‑de‑sac location offering low t…" at bounding box center [381, 167] width 497 height 62
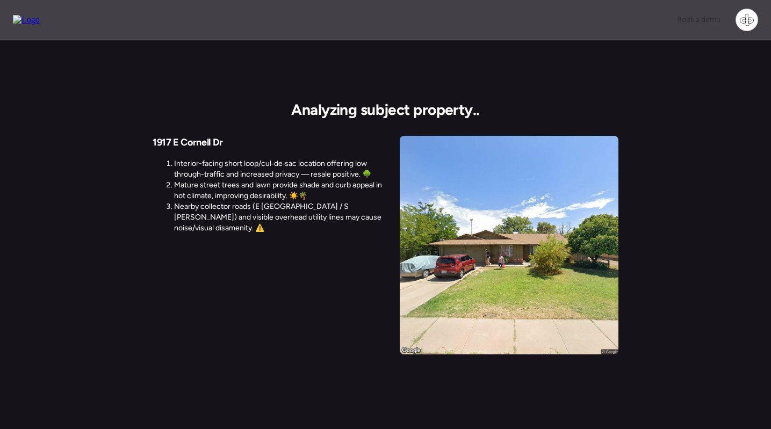
click at [396, 163] on div "1917 E Cornell Dr Interior-facing short loop/cul‑de‑sac location offering low t…" at bounding box center [386, 246] width 466 height 221
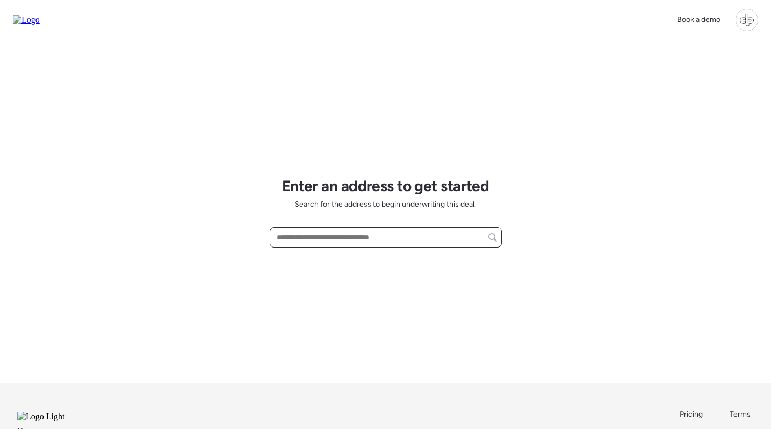
click at [399, 240] on input "text" at bounding box center [386, 237] width 222 height 15
paste input "**********"
click at [344, 257] on span "[STREET_ADDRESS]" at bounding box center [309, 257] width 70 height 11
type input "**********"
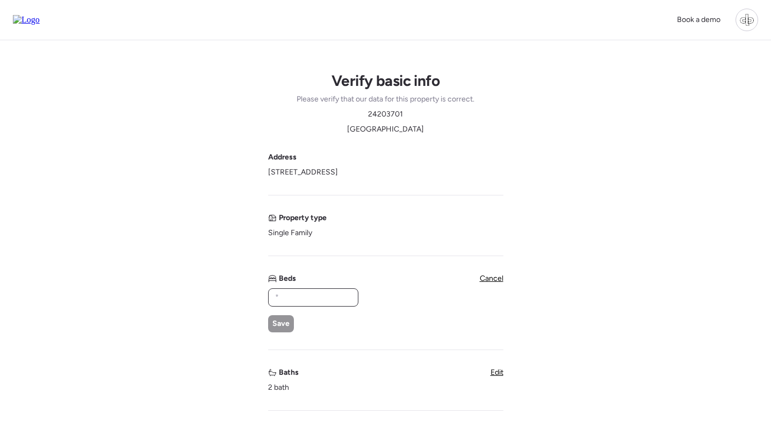
click at [312, 295] on input "text" at bounding box center [313, 297] width 81 height 15
click at [283, 319] on span "Save" at bounding box center [280, 324] width 17 height 11
click at [298, 297] on input "text" at bounding box center [313, 297] width 81 height 15
type input "*"
click at [286, 324] on span "Save" at bounding box center [280, 324] width 17 height 11
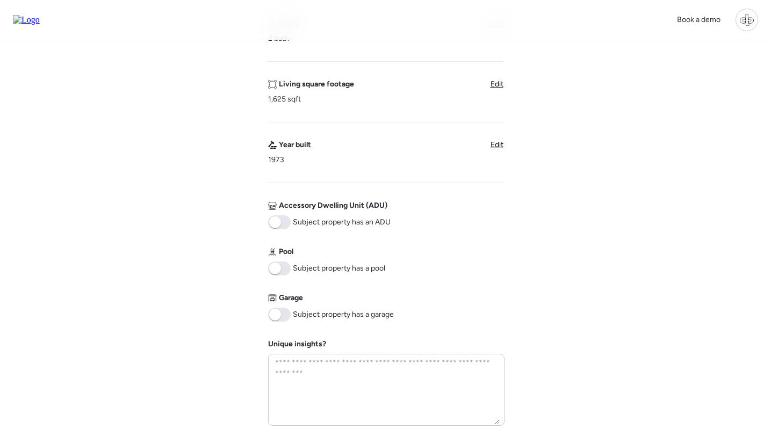
scroll to position [317, 0]
click at [276, 320] on span at bounding box center [275, 314] width 12 height 12
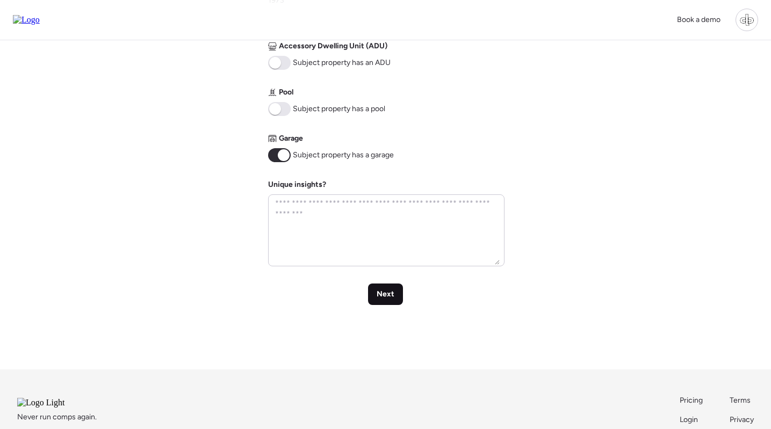
click at [392, 305] on div "Next" at bounding box center [385, 294] width 35 height 21
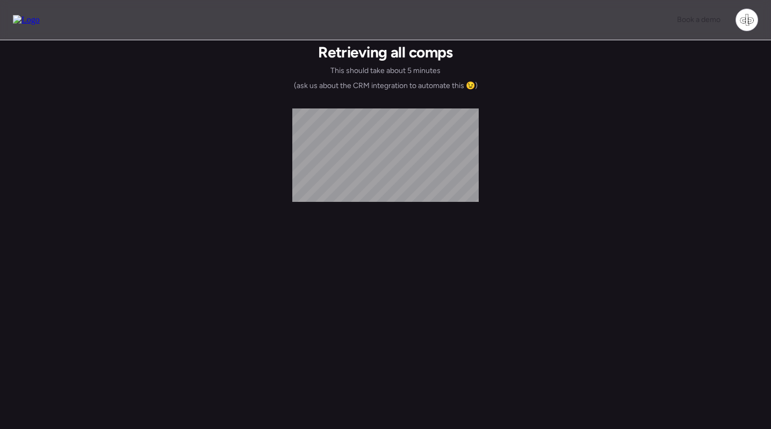
scroll to position [0, 0]
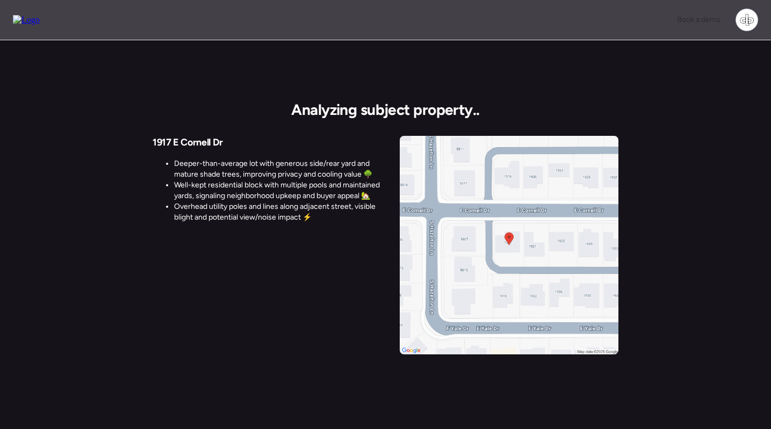
click at [251, 130] on div "Analyzing subject property.. 1917 E Cornell Dr Deeper-than-average lot with gen…" at bounding box center [386, 228] width 466 height 256
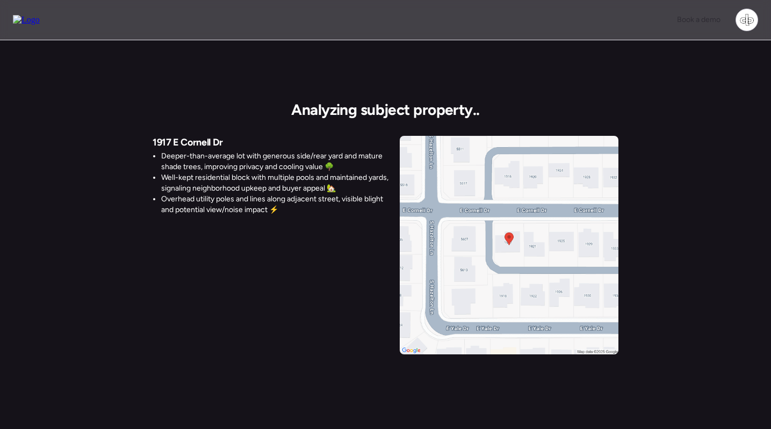
click at [287, 176] on li "Well-kept residential block with multiple pools and maintained yards, signaling…" at bounding box center [276, 182] width 230 height 21
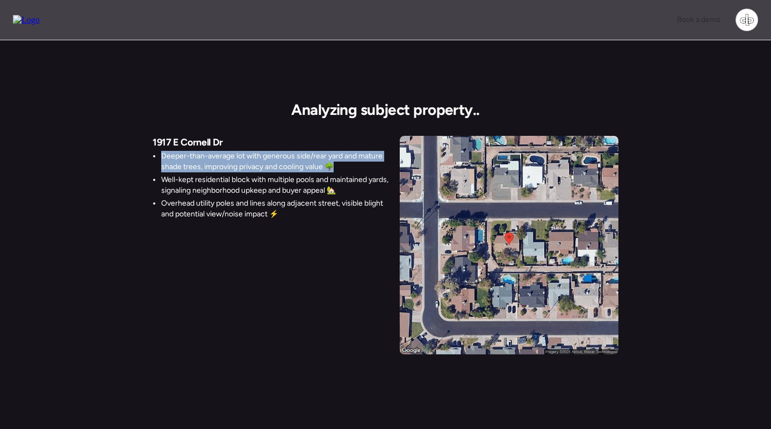
drag, startPoint x: 159, startPoint y: 153, endPoint x: 348, endPoint y: 165, distance: 189.6
click at [349, 165] on ul "Deeper-than-average lot with generous side/rear yard and mature shade trees, im…" at bounding box center [272, 185] width 239 height 69
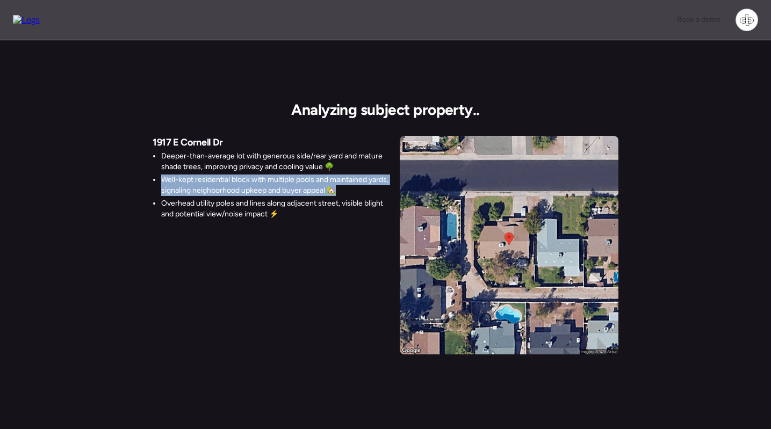
drag, startPoint x: 162, startPoint y: 180, endPoint x: 346, endPoint y: 193, distance: 183.7
click at [346, 193] on li "Well-kept residential block with multiple pools and maintained yards, signaling…" at bounding box center [276, 185] width 230 height 21
